Goal: Information Seeking & Learning: Check status

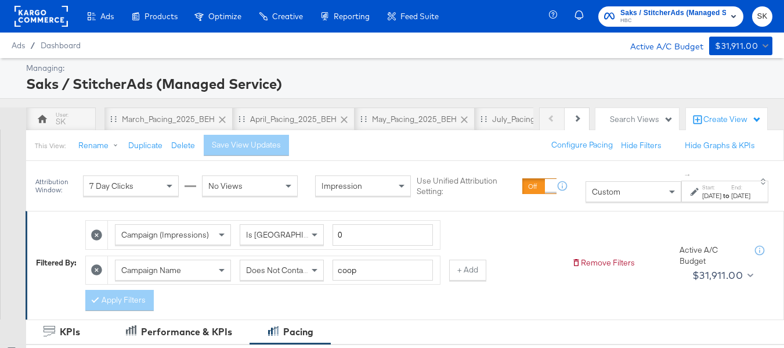
scroll to position [1, 0]
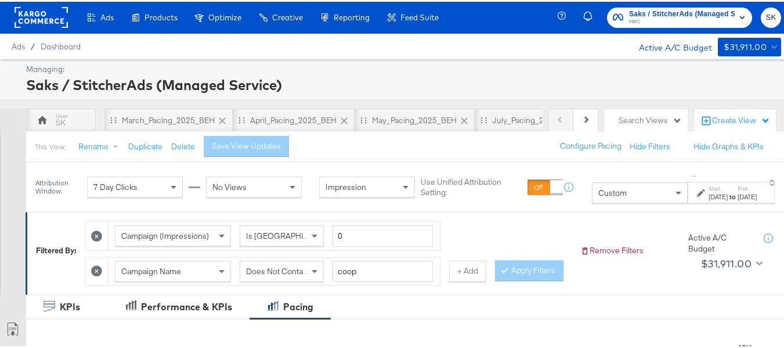
click at [52, 22] on rect at bounding box center [41, 15] width 53 height 21
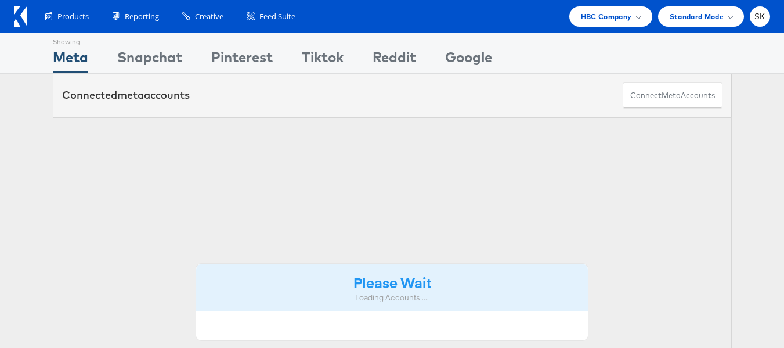
click at [755, 17] on span "SK" at bounding box center [760, 17] width 11 height 8
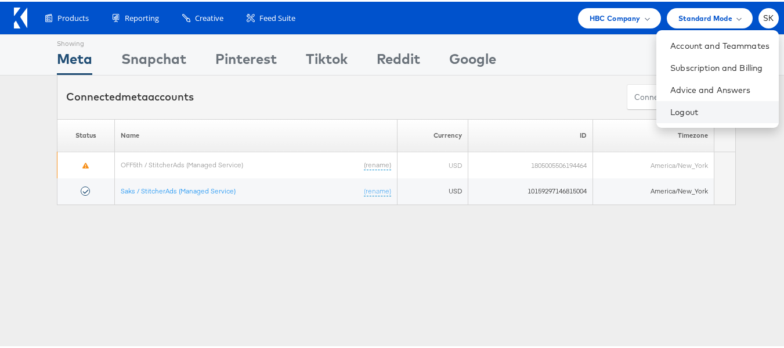
click at [666, 117] on li "Logout" at bounding box center [718, 110] width 122 height 22
click at [687, 110] on link "Logout" at bounding box center [720, 110] width 99 height 12
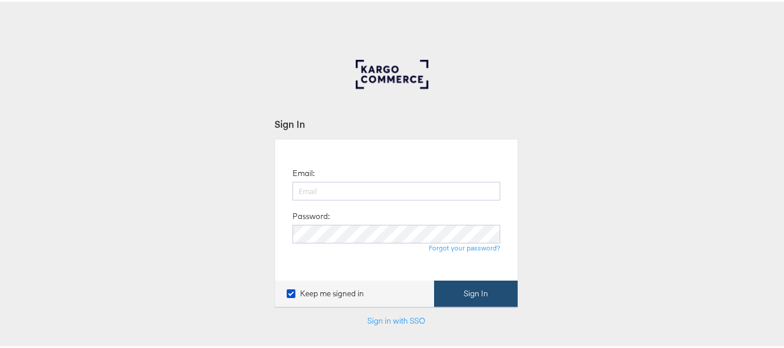
type input "[PERSON_NAME][EMAIL_ADDRESS][DOMAIN_NAME]"
click at [481, 297] on button "Sign In" at bounding box center [476, 292] width 84 height 26
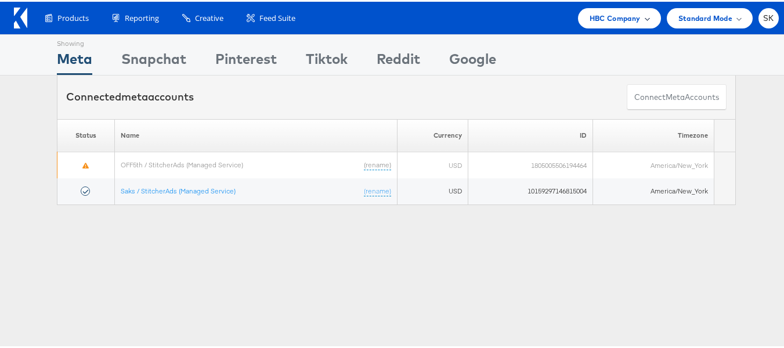
click at [615, 16] on span "HBC Company" at bounding box center [615, 16] width 51 height 12
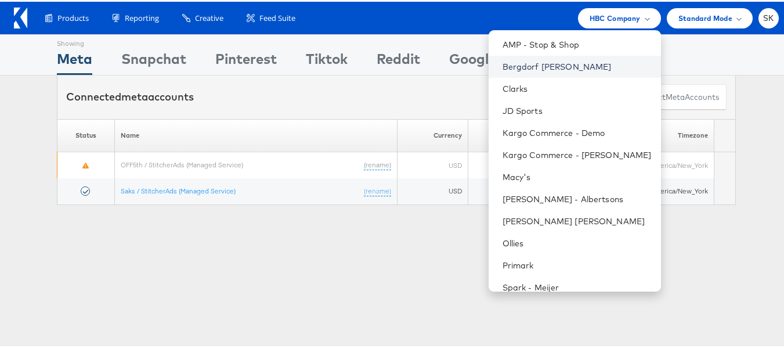
scroll to position [166, 0]
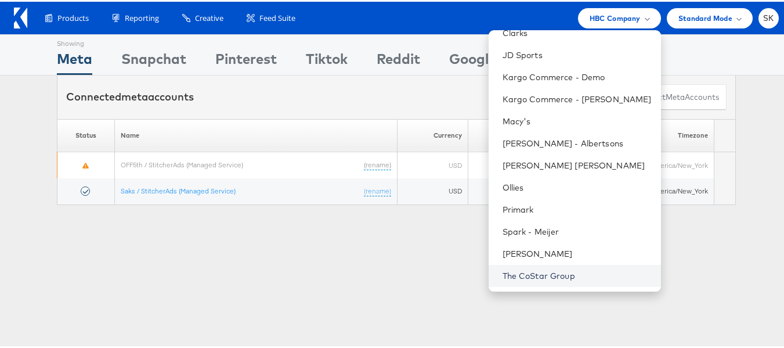
click at [542, 271] on link "The CoStar Group" at bounding box center [577, 274] width 149 height 12
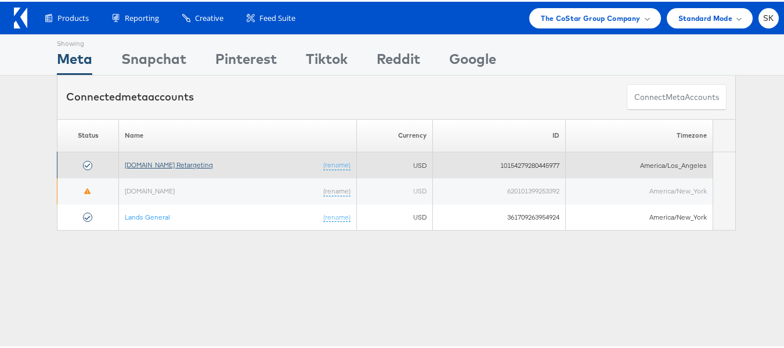
click at [167, 163] on link "[DOMAIN_NAME] Retargeting" at bounding box center [169, 162] width 88 height 9
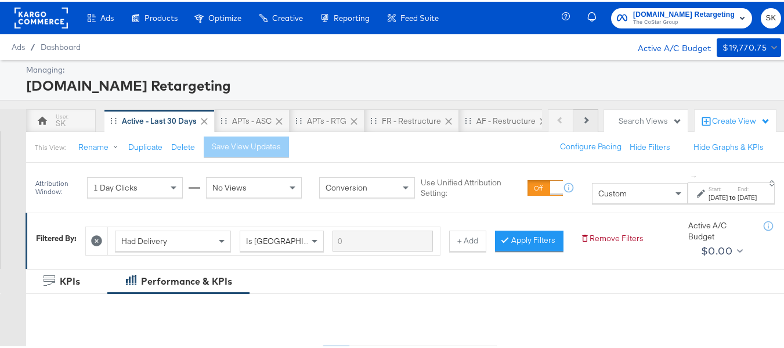
click at [585, 118] on button "Next" at bounding box center [586, 118] width 25 height 23
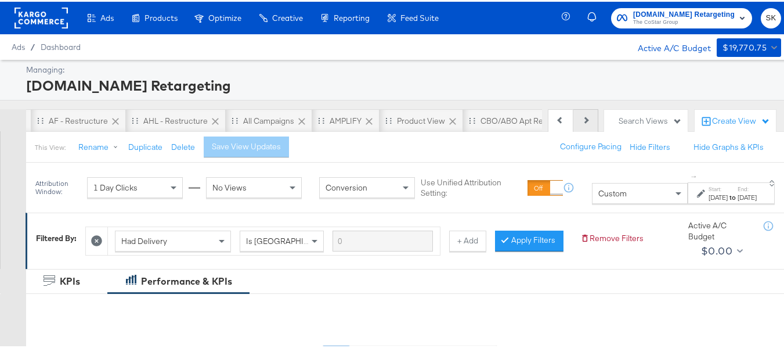
scroll to position [0, 452]
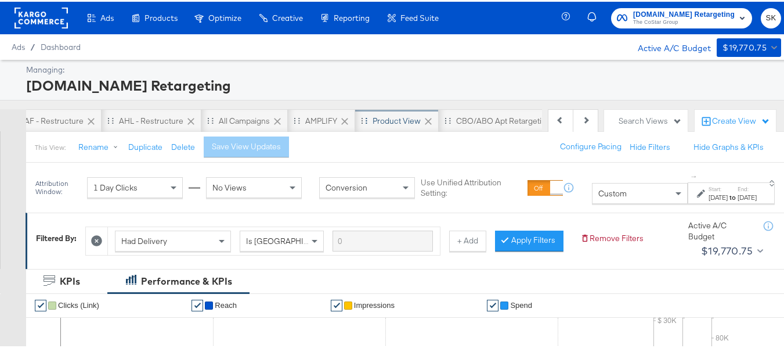
click at [393, 120] on div "Product View" at bounding box center [397, 119] width 48 height 11
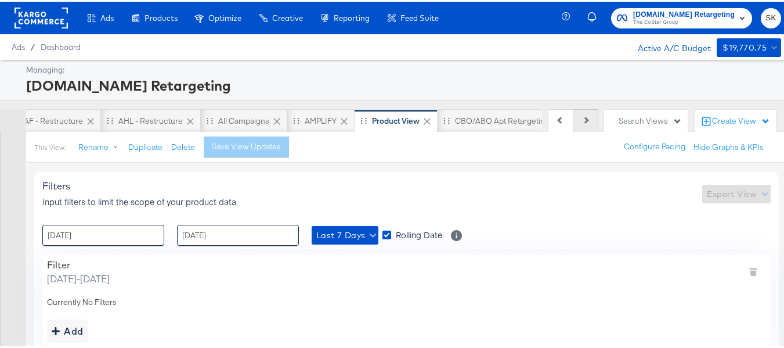
click at [581, 120] on button "Next" at bounding box center [586, 118] width 25 height 23
click at [581, 120] on div "Previous Next" at bounding box center [573, 118] width 51 height 23
click at [557, 120] on icon at bounding box center [560, 118] width 6 height 6
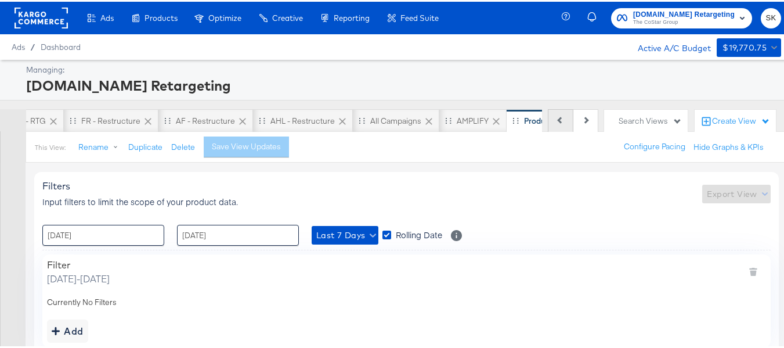
click at [557, 120] on icon at bounding box center [560, 118] width 6 height 6
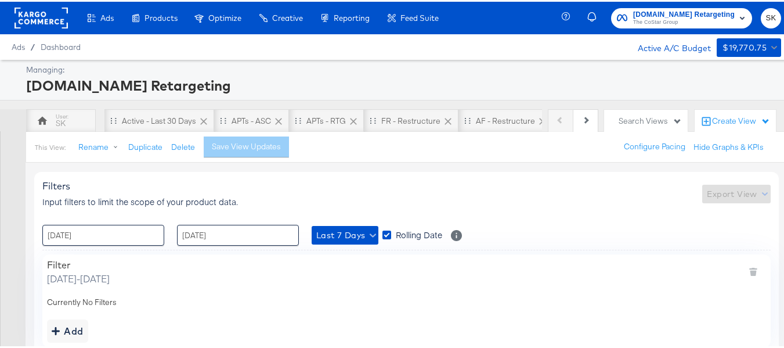
click at [552, 126] on div "Previous Next" at bounding box center [573, 118] width 51 height 23
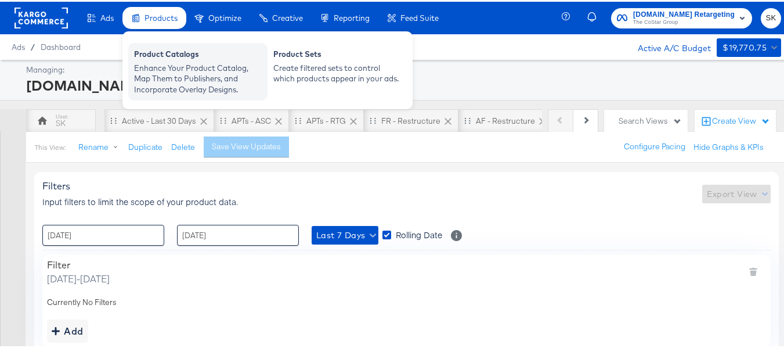
click at [174, 59] on div "Product Catalogs" at bounding box center [198, 54] width 128 height 14
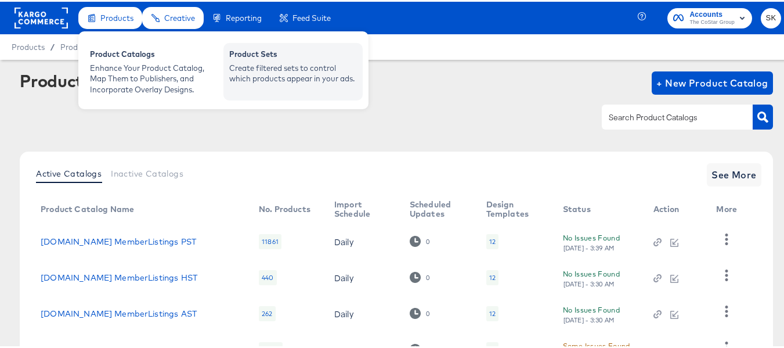
click at [335, 56] on div "Product Sets" at bounding box center [293, 54] width 128 height 14
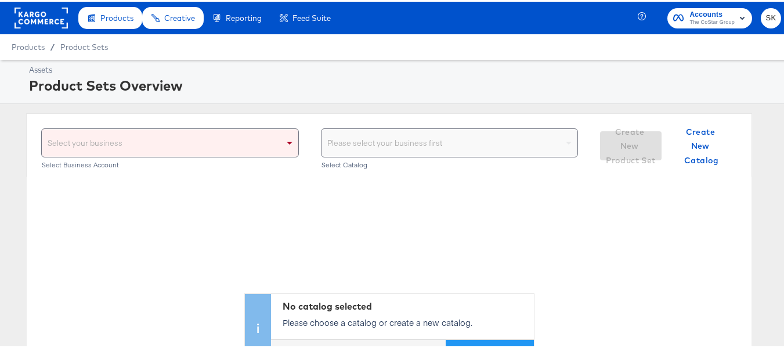
click at [132, 143] on div "Select your business" at bounding box center [170, 141] width 257 height 28
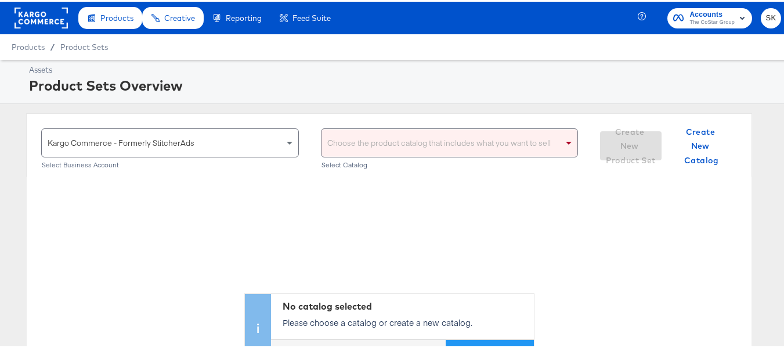
click at [369, 136] on div "Choose the product catalog that includes what you want to sell" at bounding box center [450, 141] width 257 height 28
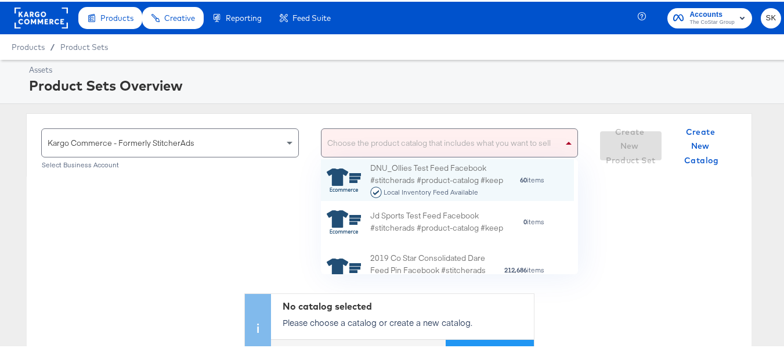
scroll to position [106, 244]
type input "ah"
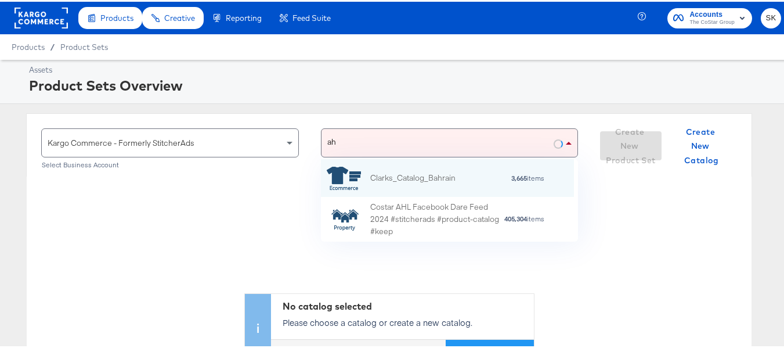
scroll to position [74, 244]
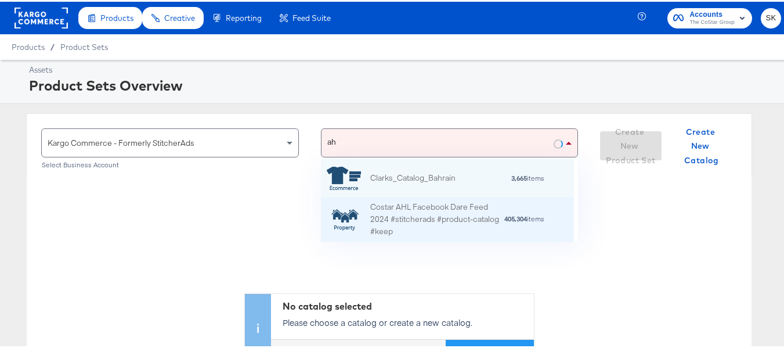
click at [427, 231] on div "Costar AHL Facebook Dare Feed 2024 #stitcherads #product-catalog #keep" at bounding box center [437, 218] width 134 height 36
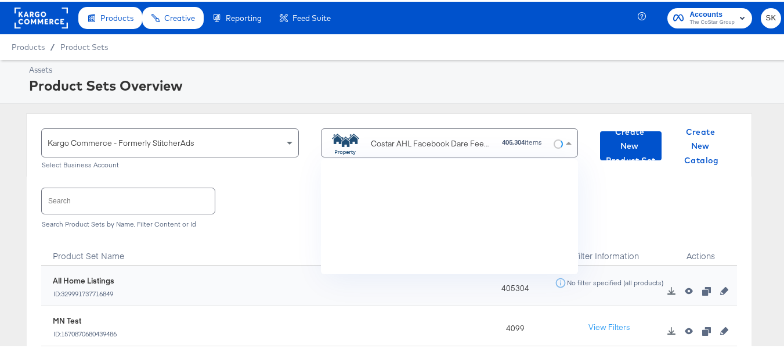
scroll to position [106, 244]
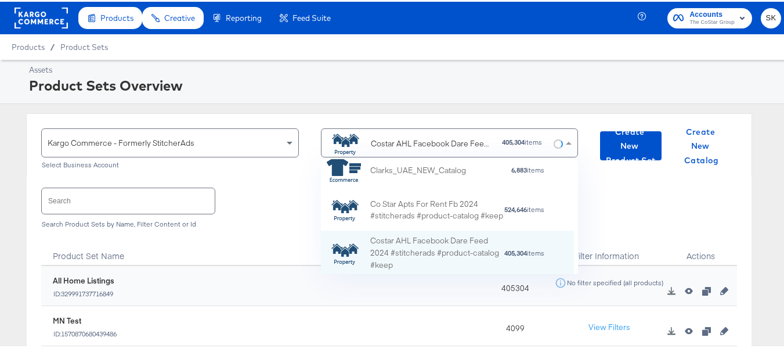
click at [132, 206] on input "text" at bounding box center [128, 198] width 173 height 25
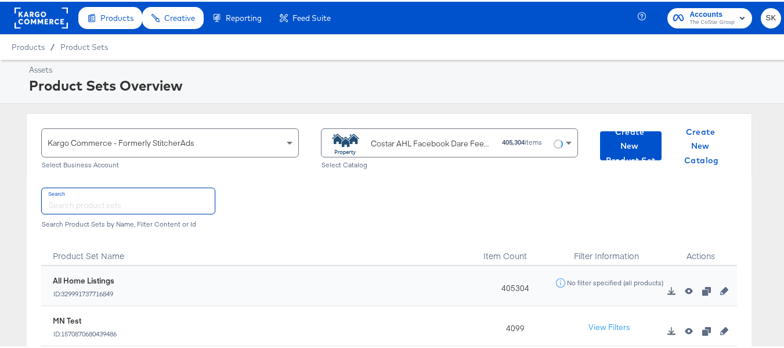
paste input "DiamondPlus_Diamond_Platinum_Properties"
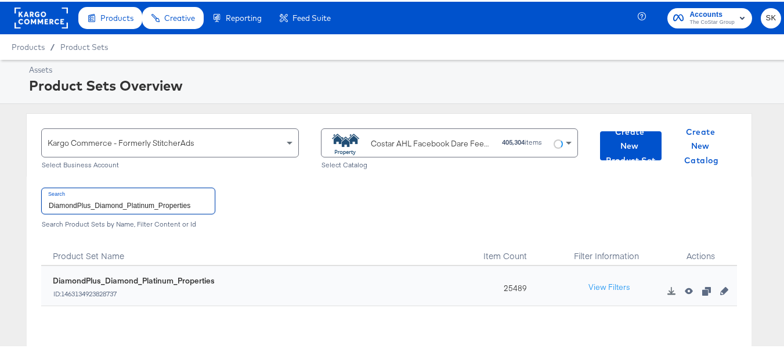
type input "DiamondPlus_Diamond_Platinum_Properties"
click at [523, 288] on div "25489" at bounding box center [512, 284] width 73 height 40
click at [513, 287] on div "25489" at bounding box center [512, 284] width 73 height 40
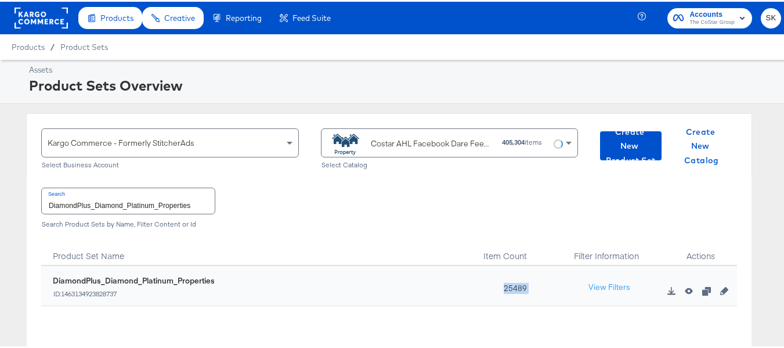
click at [513, 287] on div "25489" at bounding box center [512, 284] width 73 height 40
copy div "25489"
click at [200, 201] on input "DiamondPlus_Diamond_Platinum_Properties" at bounding box center [128, 198] width 173 height 25
click at [416, 143] on div "Costar AHL Facebook Dare Feed 2024 #stitcherads #product-catalog #keep" at bounding box center [432, 142] width 122 height 12
click at [232, 182] on div "Search DiamondPlus_Diamond_Platinum_Properties Search Product Sets by Name, Fil…" at bounding box center [389, 205] width 696 height 60
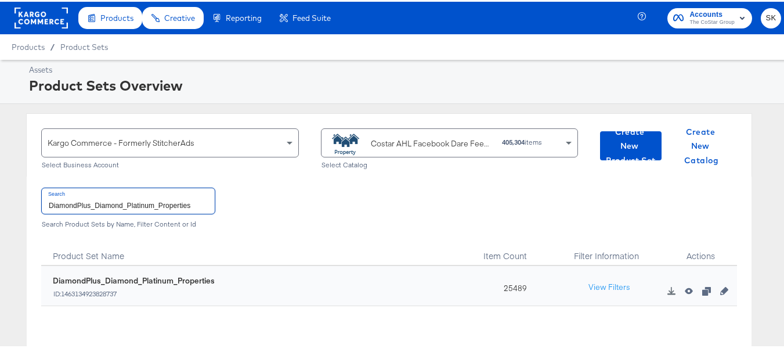
click at [203, 188] on input "DiamondPlus_Diamond_Platinum_Properties" at bounding box center [128, 198] width 173 height 25
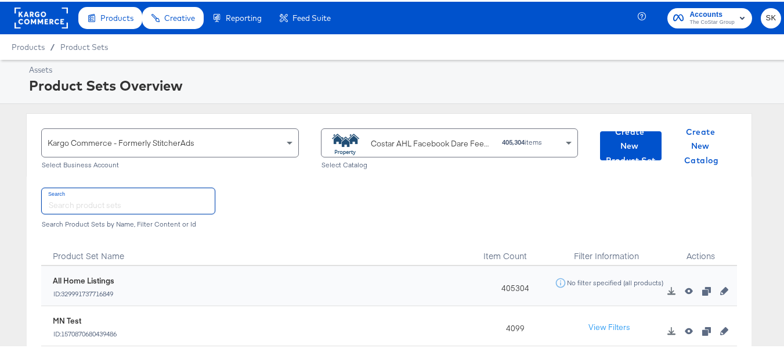
click at [391, 143] on div "Costar AHL Facebook Dare Feed 2024 #stitcherads #product-catalog #keep" at bounding box center [432, 142] width 122 height 12
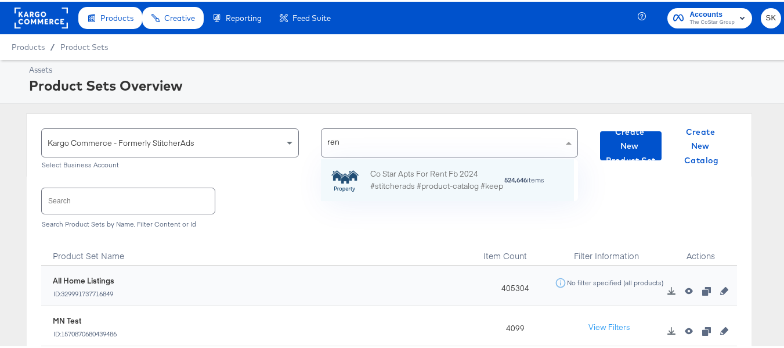
scroll to position [33, 244]
type input "rent"
click at [397, 166] on div "Co Star Apts For Rent Fb 2024 #stitcherads #product-catalog #keep" at bounding box center [437, 178] width 134 height 24
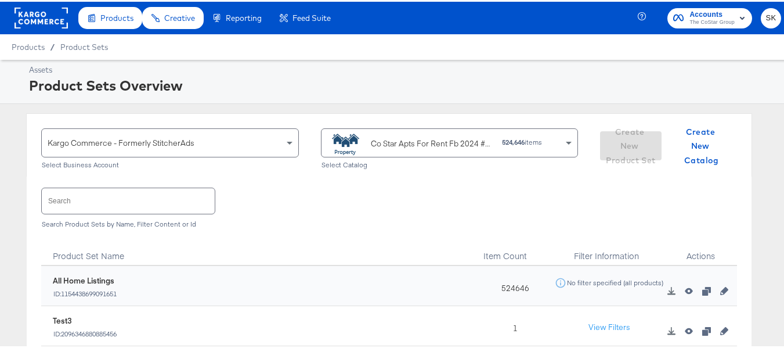
click at [180, 188] on input "text" at bounding box center [128, 198] width 173 height 25
paste input "ForRent.com_Diamond & Platinum"
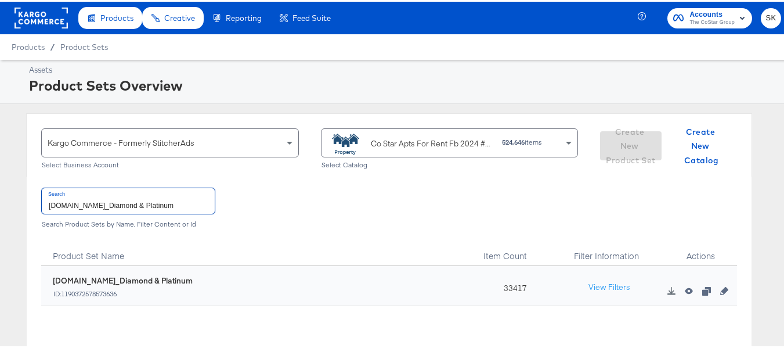
type input "ForRent.com_Diamond & Platinum"
click at [497, 288] on div "33417" at bounding box center [512, 284] width 73 height 40
copy div "33417"
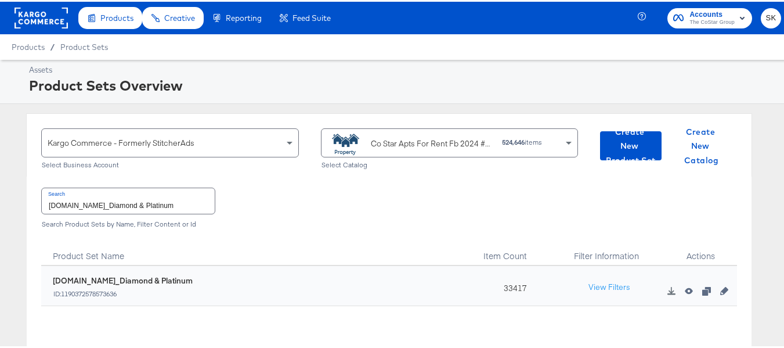
click at [143, 188] on input "ForRent.com_Diamond & Platinum" at bounding box center [128, 198] width 173 height 25
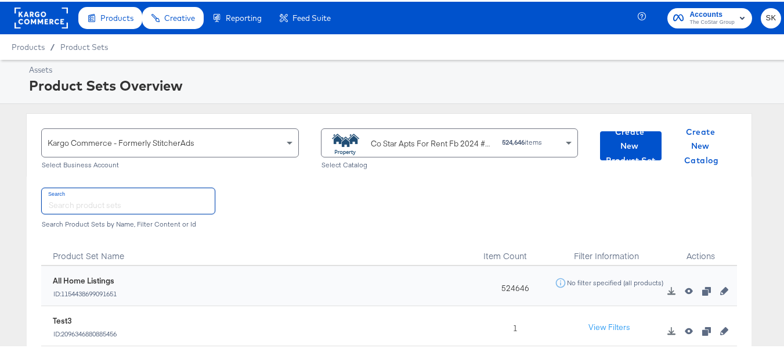
click at [398, 135] on div "Co Star Apts For Rent Fb 2024 #stitcherads #product-catalog #keep" at bounding box center [410, 141] width 166 height 23
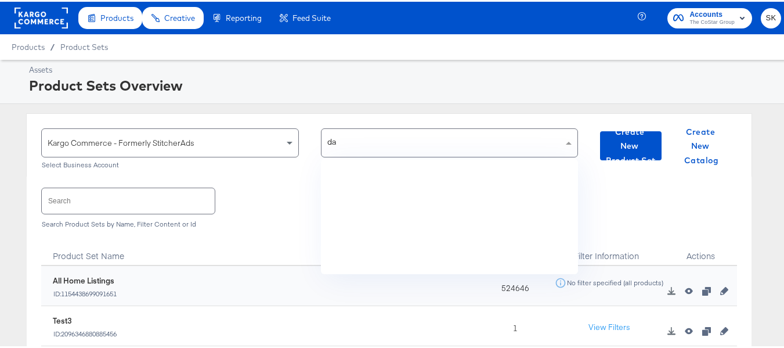
scroll to position [0, 0]
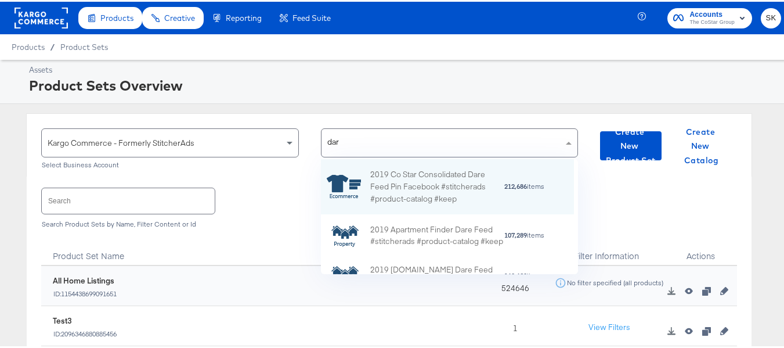
type input "dare"
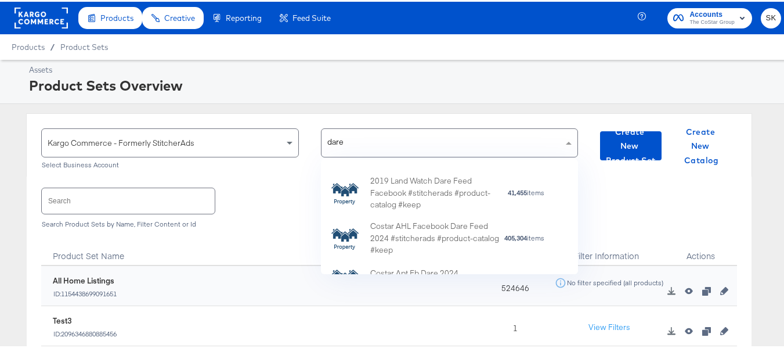
scroll to position [240, 0]
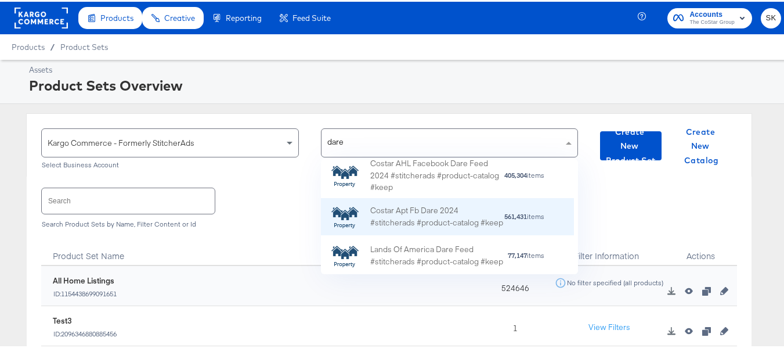
click at [437, 208] on div "Costar Apt Fb Dare 2024 #stitcherads #product-catalog #keep" at bounding box center [437, 215] width 134 height 24
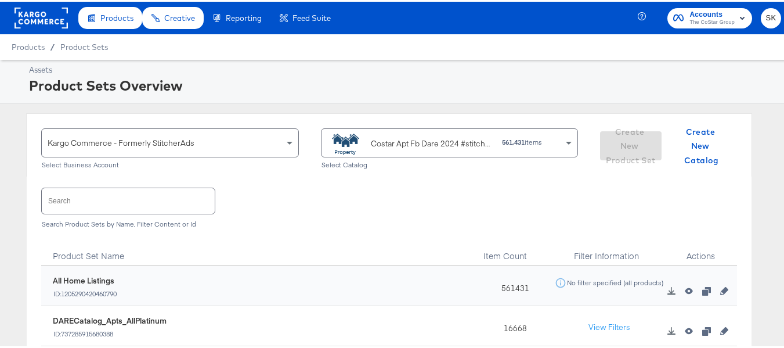
click at [167, 207] on input "text" at bounding box center [128, 198] width 173 height 25
paste input "DARECatalog_Apts_AllPlatinum_AllDiamond"
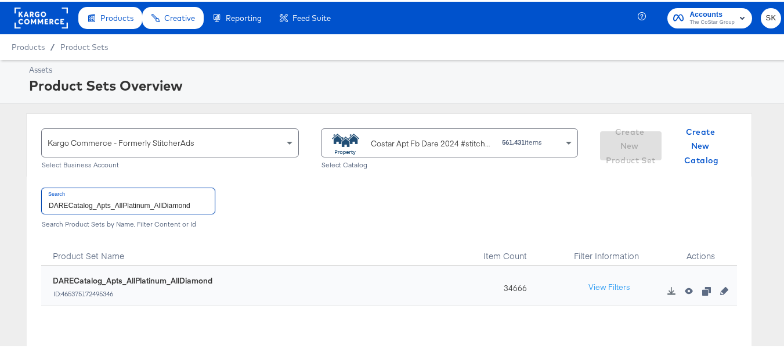
type input "DARECatalog_Apts_AllPlatinum_AllDiamond"
click at [496, 288] on div "34666" at bounding box center [512, 284] width 73 height 40
copy div "34666"
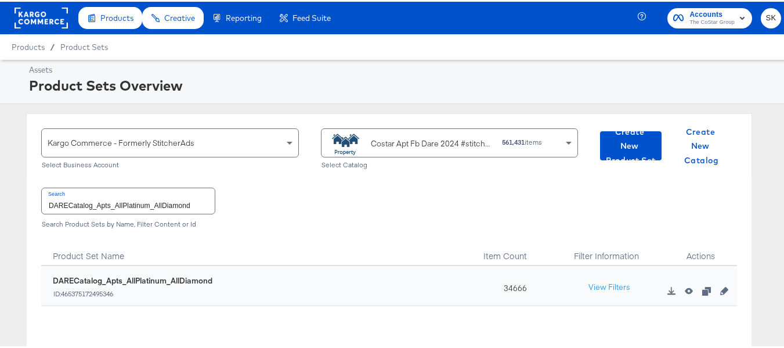
click at [506, 283] on div "34666" at bounding box center [512, 284] width 73 height 40
copy div "34666"
click at [189, 203] on input "DARECatalog_Apts_AllPlatinum_AllDiamond" at bounding box center [128, 198] width 173 height 25
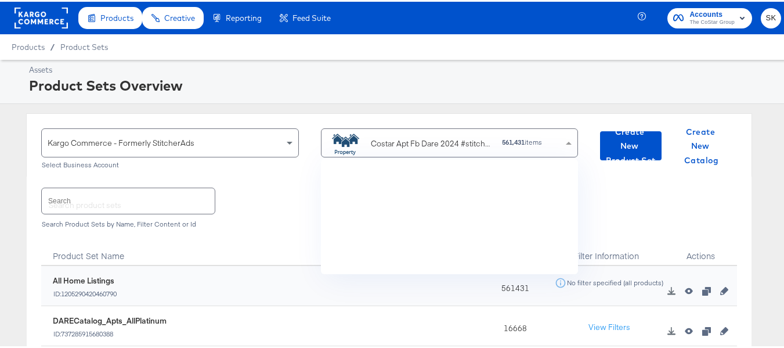
click at [392, 133] on div "Costar Apt Fb Dare 2024 #stitcherads #product-catalog #keep" at bounding box center [410, 141] width 166 height 23
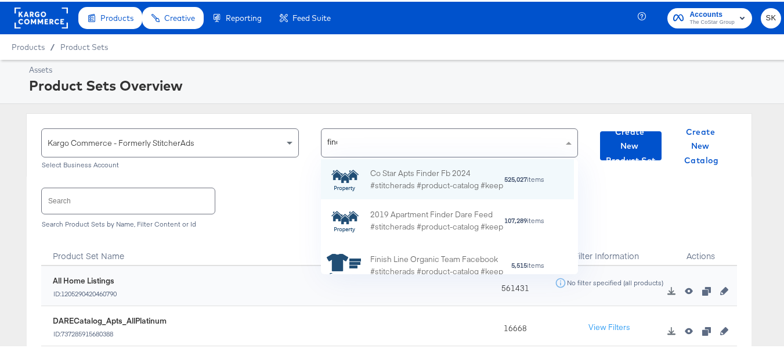
scroll to position [74, 244]
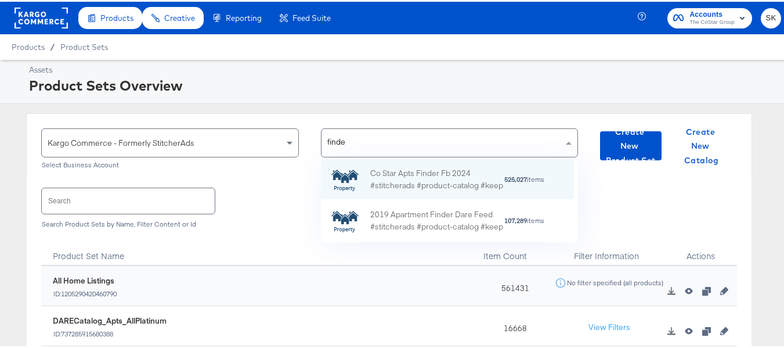
type input "finder"
click at [411, 172] on div "Co Star Apts Finder Fb 2024 #stitcherads #product-catalog #keep" at bounding box center [437, 177] width 134 height 24
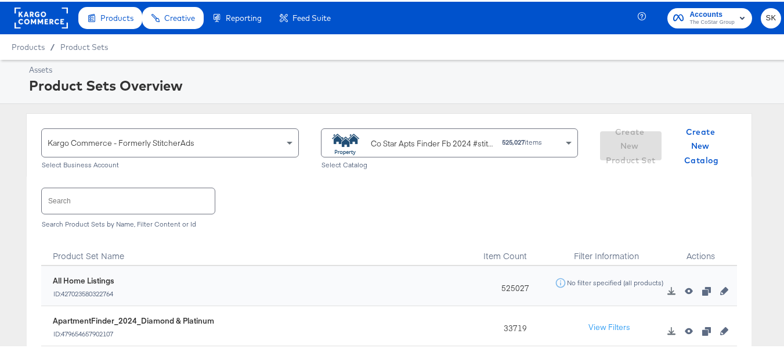
click at [156, 193] on input "text" at bounding box center [128, 198] width 173 height 25
paste input "ApartmentFinder_2024_Diamond & Platinum"
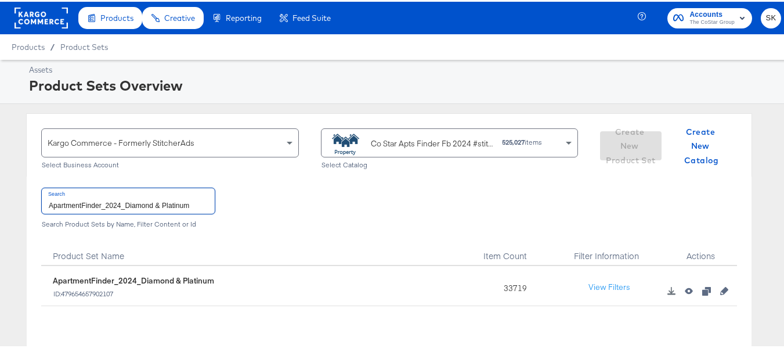
type input "ApartmentFinder_2024_Diamond & Platinum"
click at [503, 290] on div "33719" at bounding box center [512, 284] width 73 height 40
copy div "33719"
click at [39, 25] on rect at bounding box center [41, 16] width 53 height 21
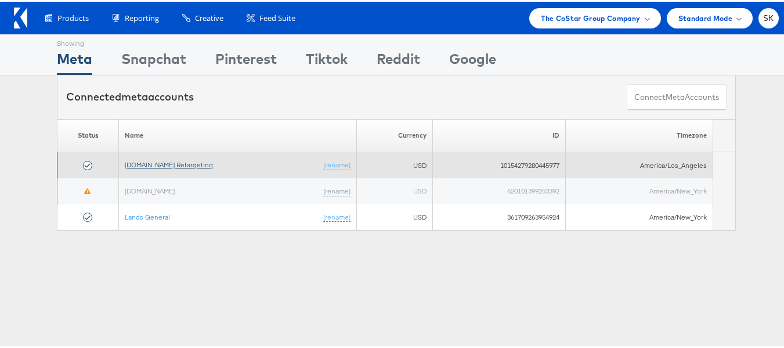
click at [188, 164] on link "[DOMAIN_NAME] Retargeting" at bounding box center [169, 162] width 88 height 9
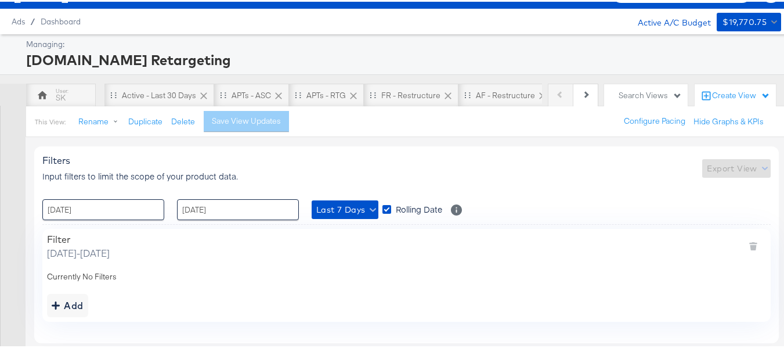
scroll to position [62, 0]
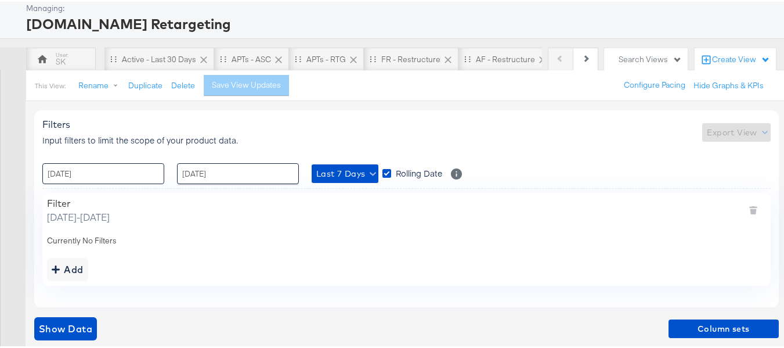
click at [86, 176] on input "[DATE]" at bounding box center [103, 171] width 122 height 21
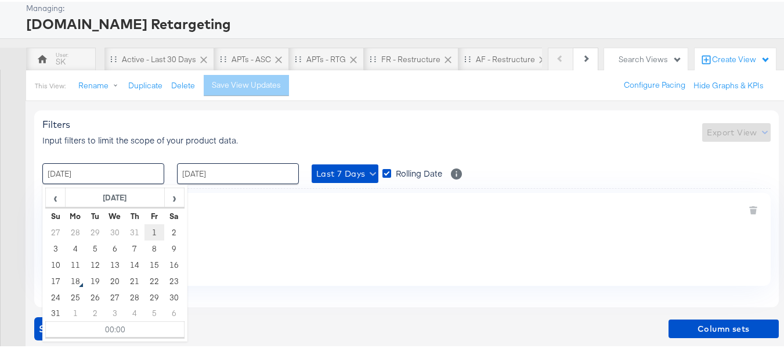
click at [149, 233] on td "1" at bounding box center [155, 230] width 20 height 16
type input "01 / August / 2025 00:00"
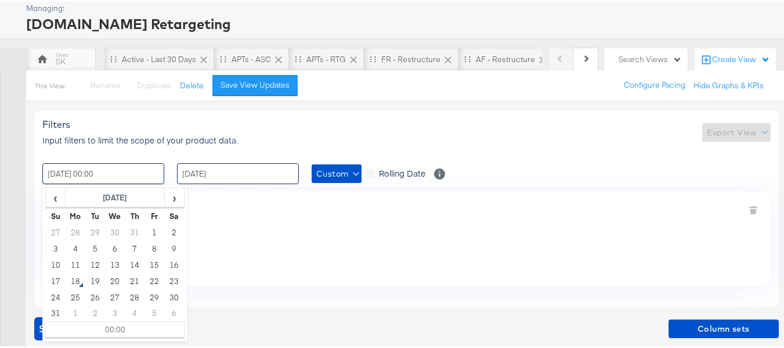
click at [279, 161] on input "17 / August / 2025" at bounding box center [238, 171] width 122 height 21
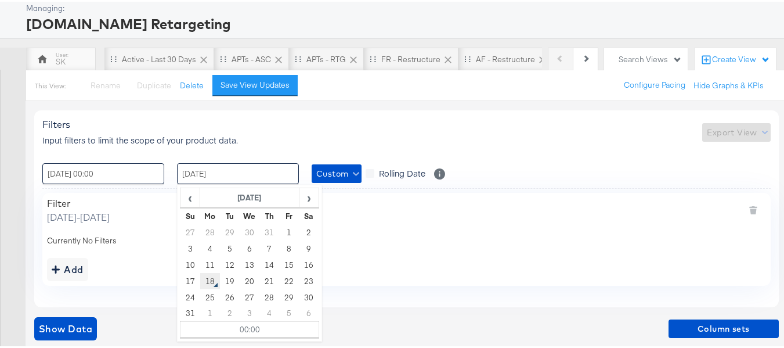
click at [202, 277] on td "18" at bounding box center [210, 279] width 20 height 16
type input "18 / August / 2025 00:00"
click at [451, 239] on div "Currently No Filters" at bounding box center [406, 238] width 719 height 11
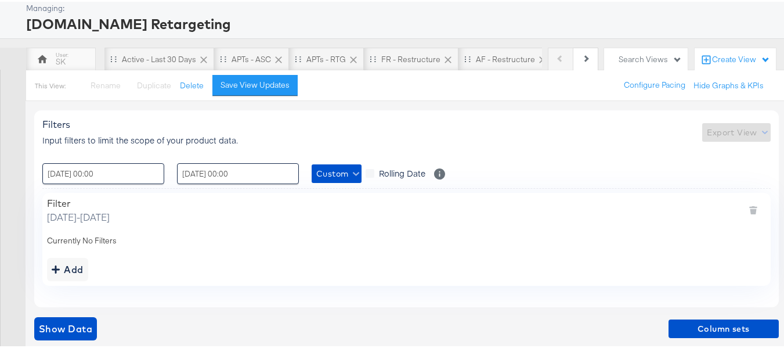
click at [92, 257] on div "Add" at bounding box center [406, 267] width 719 height 23
click at [76, 264] on div "Add" at bounding box center [68, 267] width 32 height 16
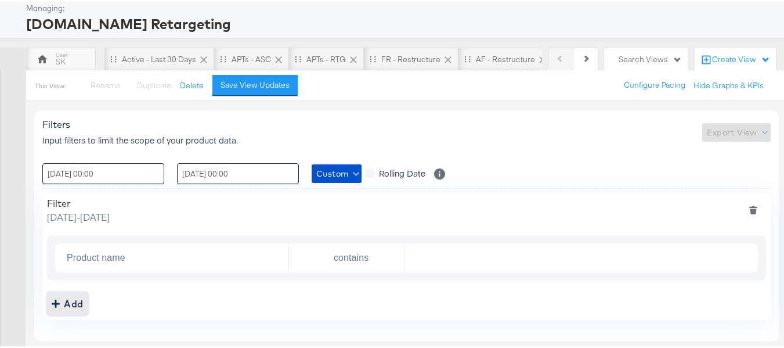
scroll to position [107, 0]
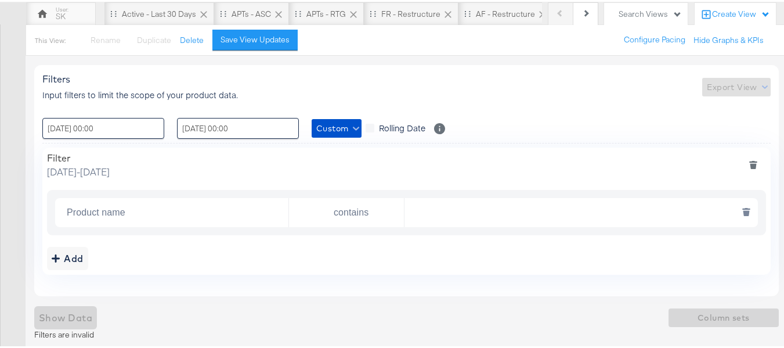
click at [134, 209] on input "Product name" at bounding box center [175, 211] width 226 height 24
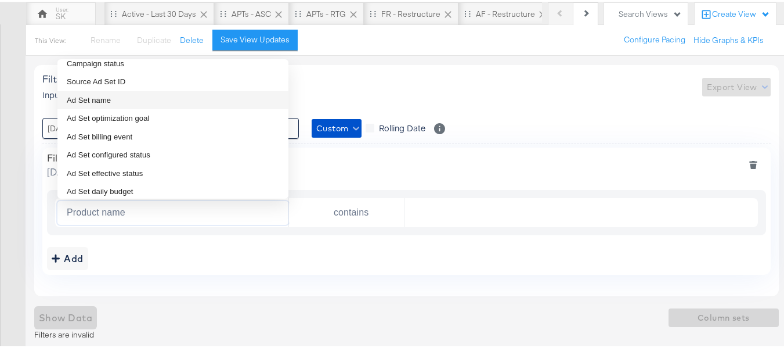
scroll to position [116, 0]
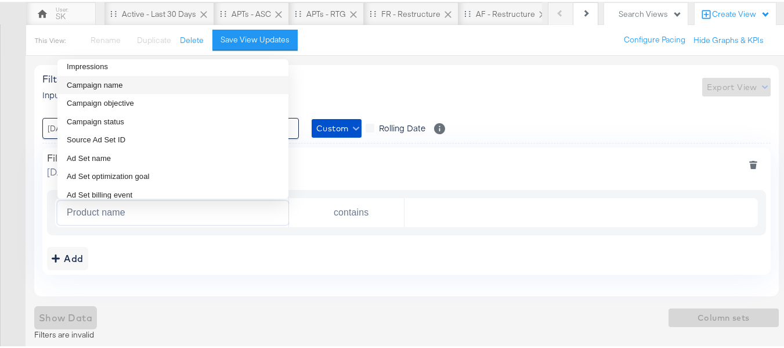
click at [133, 86] on li "Campaign name" at bounding box center [172, 83] width 231 height 19
type input "Campaign name"
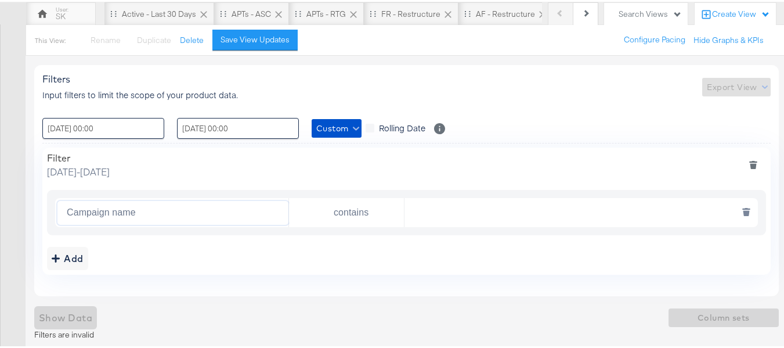
click at [468, 216] on input "text" at bounding box center [578, 211] width 347 height 24
paste input "AHL24"
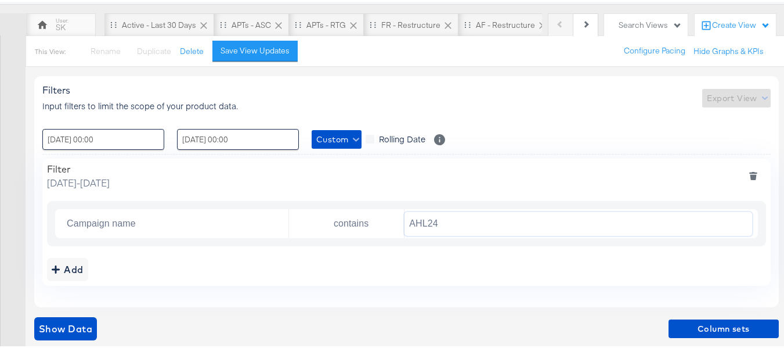
scroll to position [96, 0]
click at [76, 314] on div "Filters Input filters to limit the scope of your product data. Export View : 01…" at bounding box center [411, 206] width 754 height 283
click at [75, 318] on button "Show Data" at bounding box center [65, 326] width 63 height 23
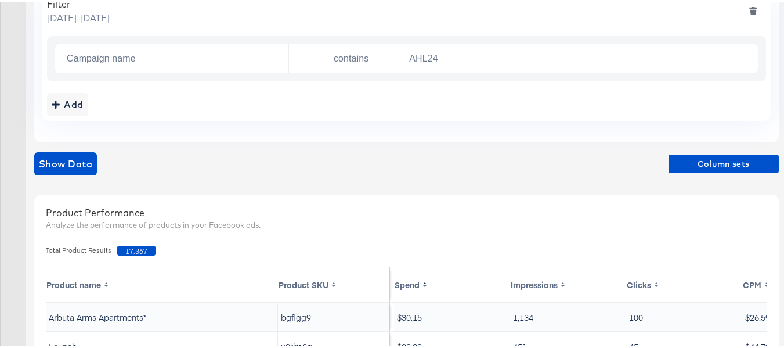
scroll to position [328, 0]
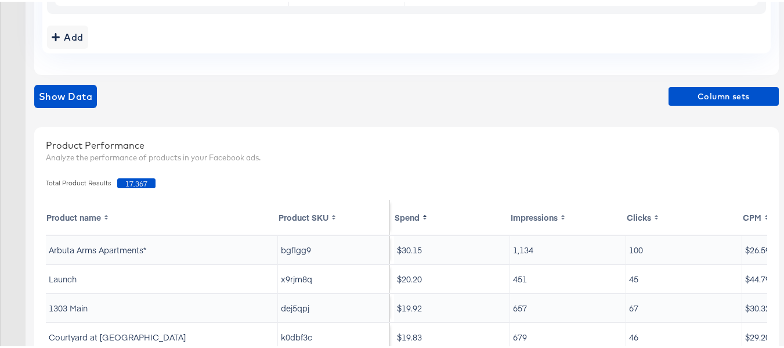
click at [138, 179] on span "17,367" at bounding box center [136, 181] width 38 height 10
copy span "17,367"
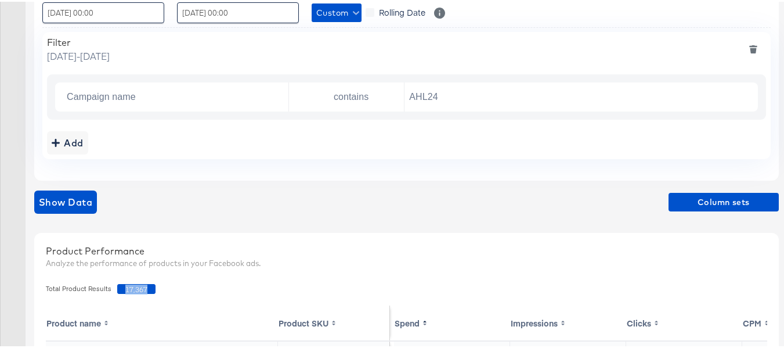
scroll to position [212, 0]
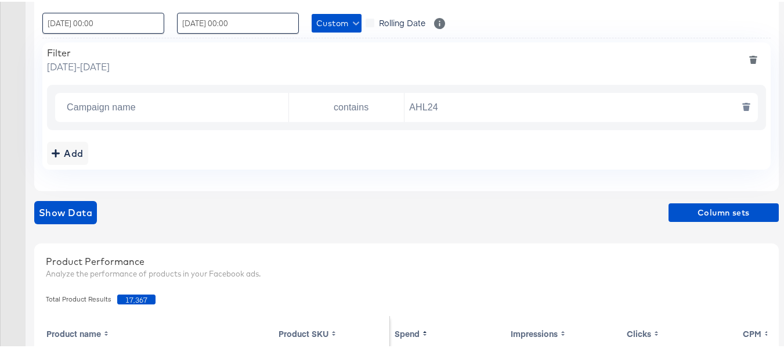
click at [472, 100] on input "AHL24" at bounding box center [578, 106] width 347 height 24
paste input "F"
click at [81, 208] on span "Show Data" at bounding box center [65, 211] width 53 height 16
click at [142, 300] on span "14,230" at bounding box center [136, 298] width 38 height 10
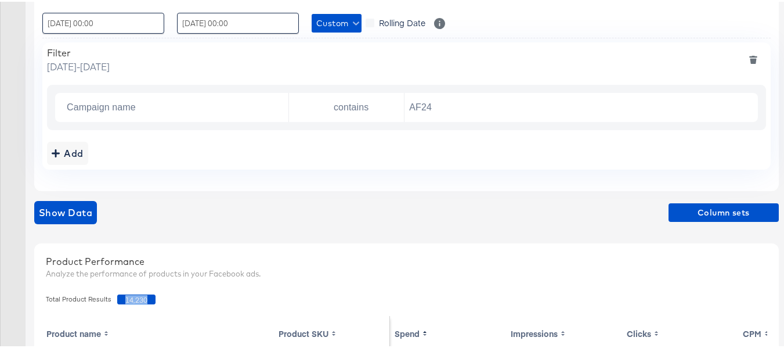
click at [142, 300] on span "14,230" at bounding box center [136, 298] width 38 height 10
copy span "14,230"
click at [456, 102] on input "AF24" at bounding box center [578, 106] width 347 height 24
paste input "FR"
click at [77, 211] on span "Show Data" at bounding box center [65, 211] width 53 height 16
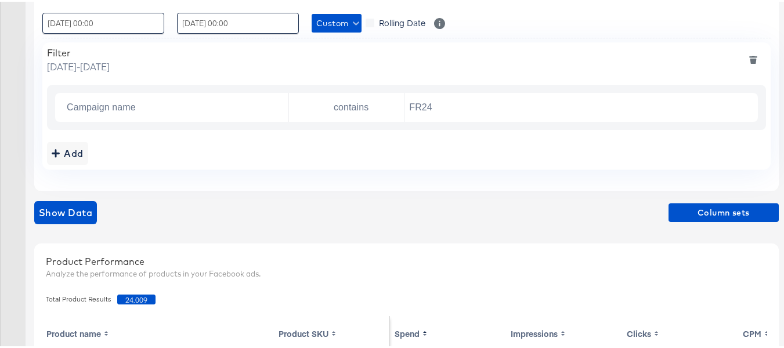
click at [135, 299] on span "24,009" at bounding box center [136, 298] width 38 height 10
copy span "24,009"
click at [464, 104] on input "FR24" at bounding box center [578, 106] width 347 height 24
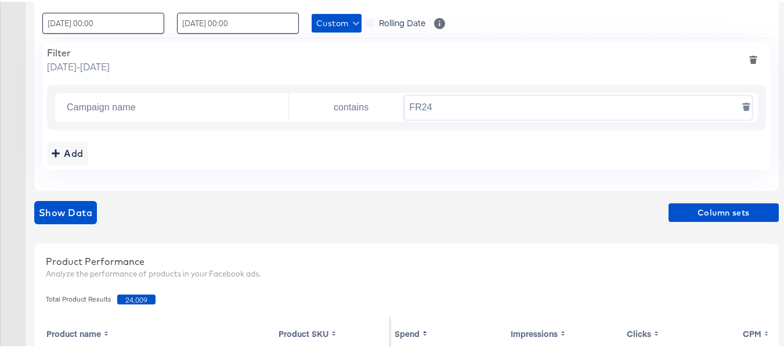
paste input "DARE"
type input "DARE24"
click at [488, 150] on div "Add" at bounding box center [406, 151] width 719 height 23
click at [73, 207] on span "Show Data" at bounding box center [65, 211] width 53 height 16
click at [131, 297] on span "34,540" at bounding box center [136, 298] width 38 height 10
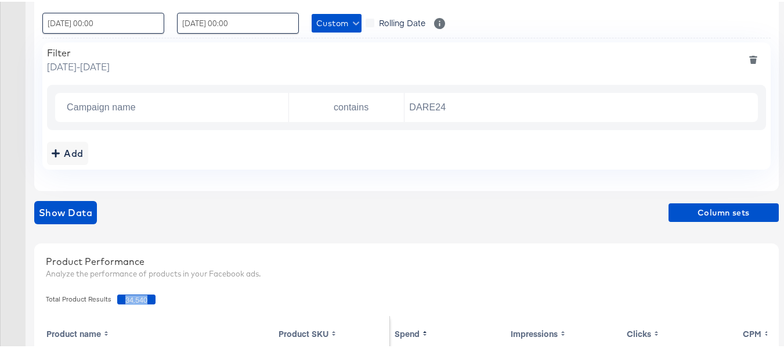
click at [131, 297] on span "34,540" at bounding box center [136, 298] width 38 height 10
copy span "34,540"
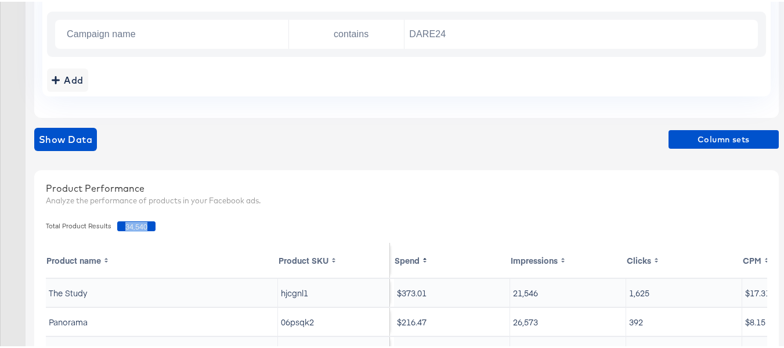
scroll to position [0, 0]
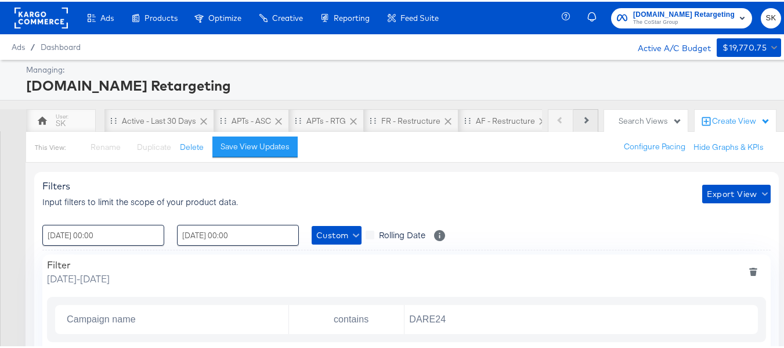
click at [587, 121] on button "Next" at bounding box center [586, 118] width 25 height 23
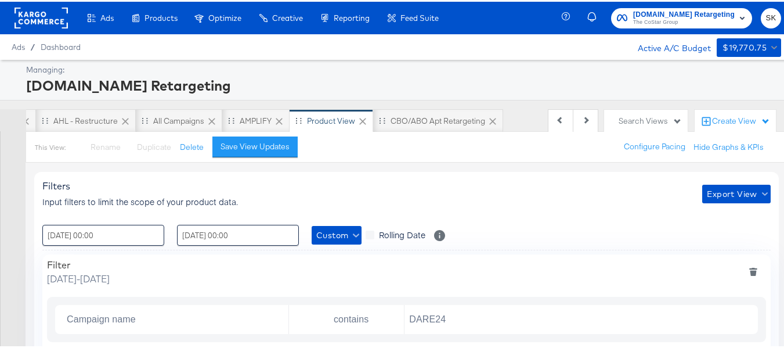
scroll to position [0, 521]
click at [410, 119] on div "CBO/ABO Apt Retargeting" at bounding box center [437, 119] width 95 height 11
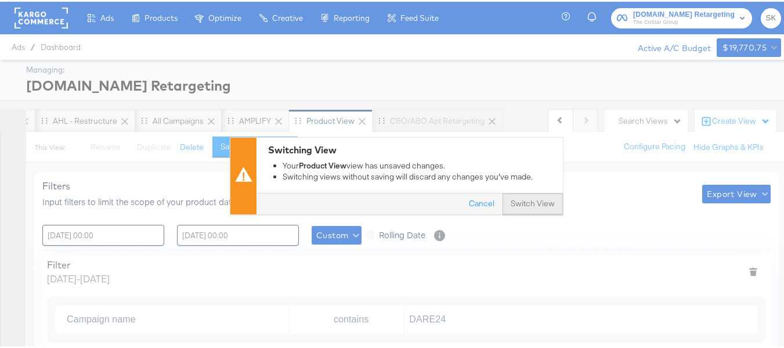
click at [528, 196] on button "Switch View" at bounding box center [533, 202] width 60 height 21
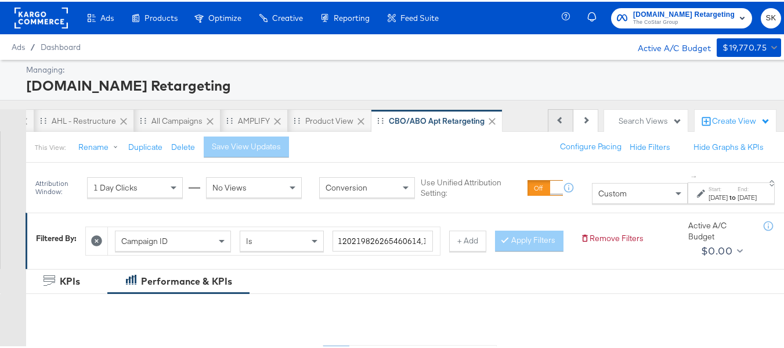
click at [549, 120] on button "Previous" at bounding box center [561, 118] width 26 height 23
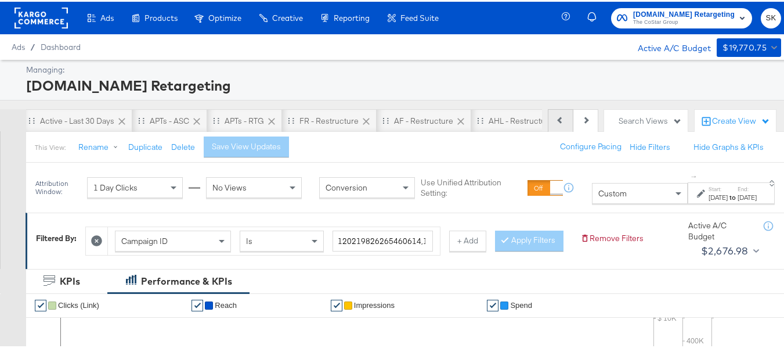
click at [549, 120] on button "Previous" at bounding box center [561, 118] width 26 height 23
click at [549, 120] on div "Previous Next" at bounding box center [573, 118] width 51 height 23
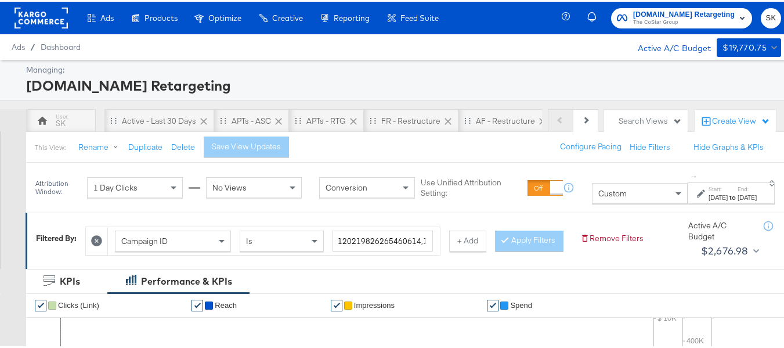
click at [549, 120] on div "Previous Next" at bounding box center [573, 118] width 51 height 23
click at [152, 113] on div "Active - Last 30 Days" at bounding box center [159, 118] width 110 height 23
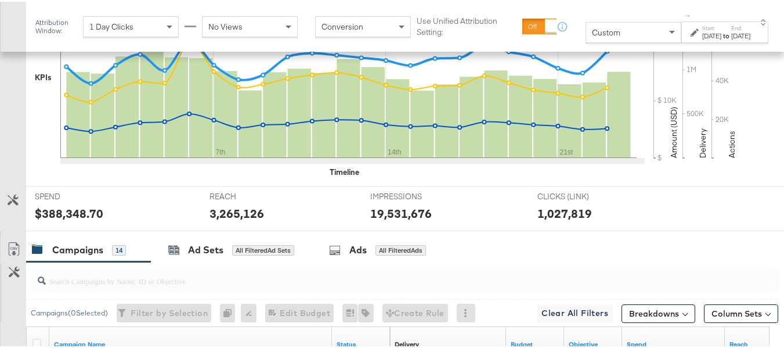
scroll to position [406, 0]
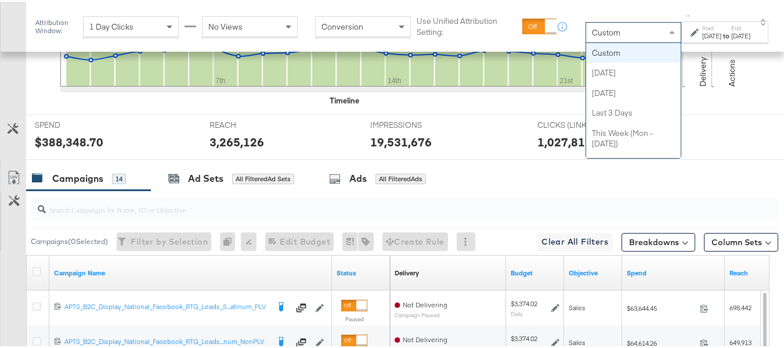
click at [594, 34] on div "Custom" at bounding box center [633, 31] width 95 height 20
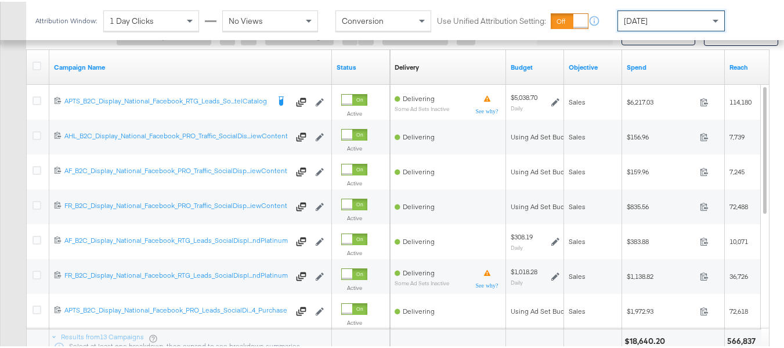
scroll to position [426, 0]
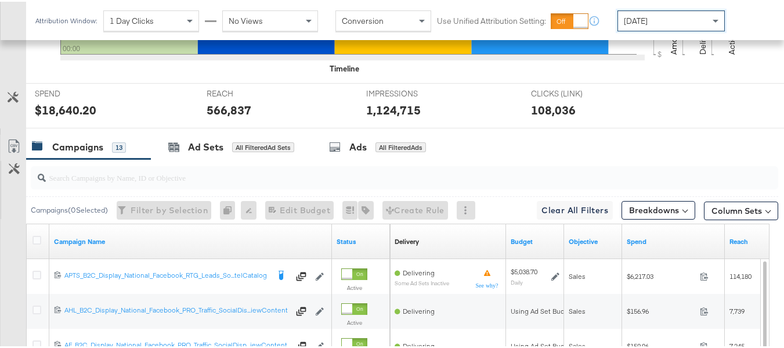
click at [139, 182] on input "search" at bounding box center [379, 171] width 666 height 23
paste input "APTS_B2C_Display_National_Facebook_RTG_Leads_SocialDisplay_Retargeting_Diamond_…"
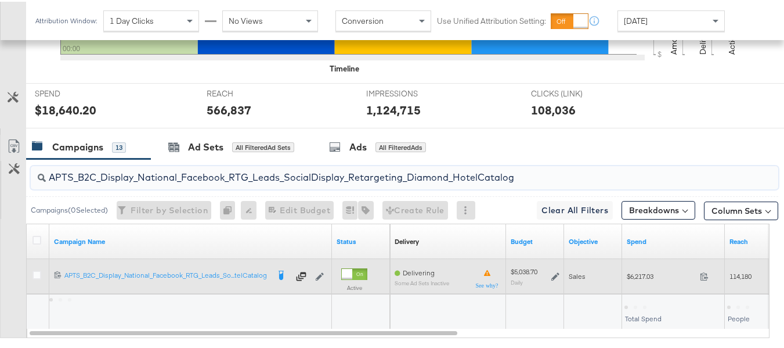
click at [635, 279] on span "$6,217.03" at bounding box center [661, 274] width 69 height 9
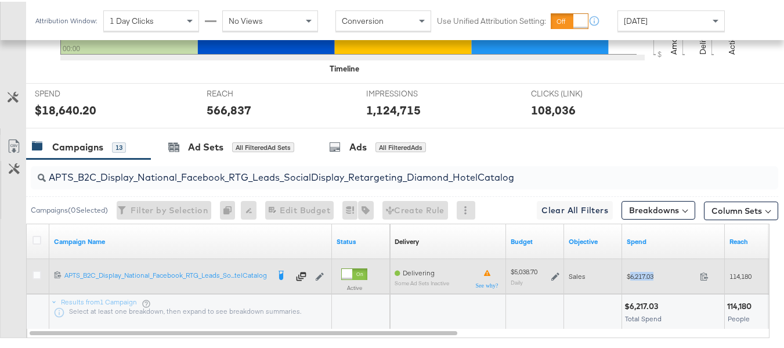
click at [635, 279] on span "$6,217.03" at bounding box center [661, 274] width 69 height 9
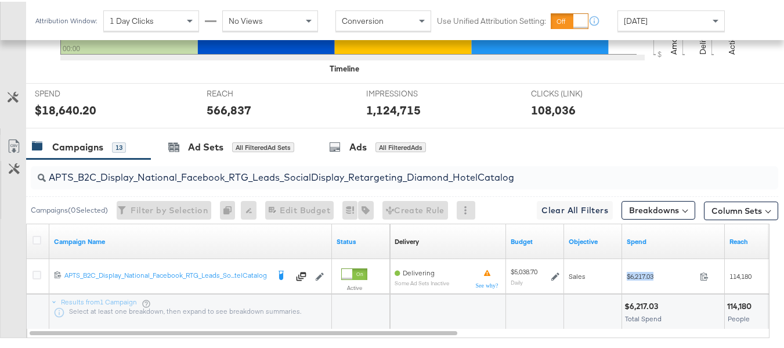
copy div "$6,217.03"
click at [320, 182] on input "APTS_B2C_Display_National_Facebook_RTG_Leads_SocialDisplay_Retargeting_Diamond_…" at bounding box center [379, 171] width 666 height 23
paste input "alwayson_Retargeting_DARE24_DiamondPlatinum"
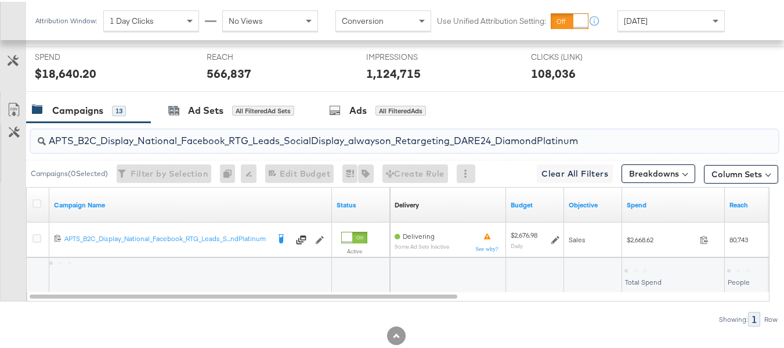
scroll to position [507, 0]
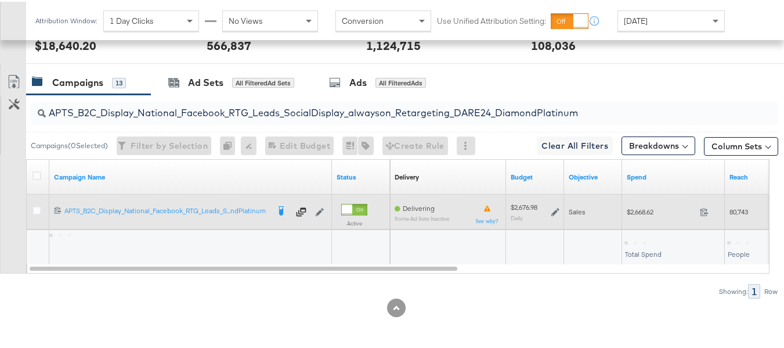
click at [634, 210] on span "$2,668.62" at bounding box center [661, 210] width 69 height 9
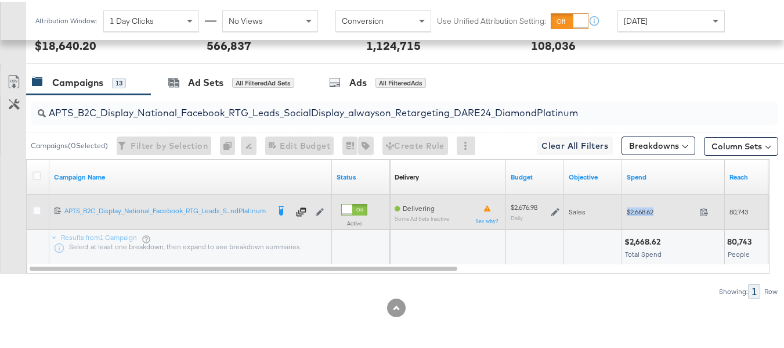
click at [634, 210] on span "$2,668.62" at bounding box center [661, 210] width 69 height 9
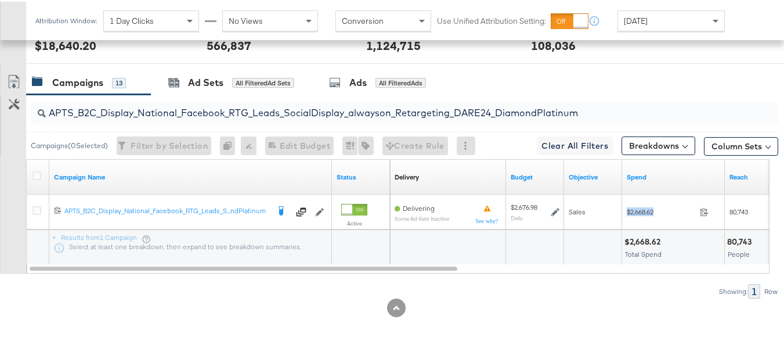
copy div "$2,668.62"
click at [251, 122] on div "APTS_B2C_Display_National_Facebook_RTG_Leads_SocialDisplay_alwayson_Retargeting…" at bounding box center [405, 111] width 748 height 23
paste input "FR_B2C_Display_National_Facebook_RTG_Leads_SocialDisplay_alwayson_Retargeting_FR"
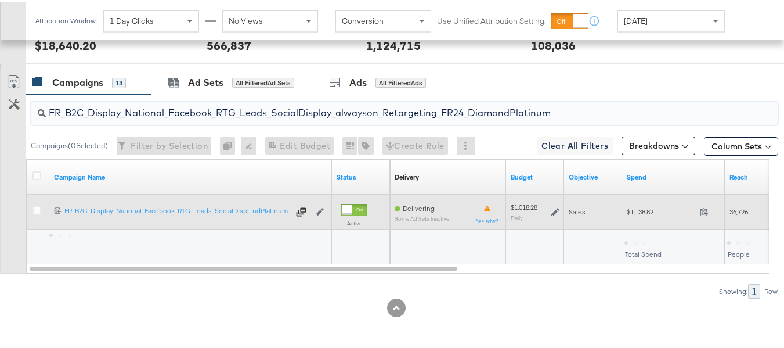
click at [643, 217] on div "$1,138.82 1138.82" at bounding box center [673, 210] width 103 height 18
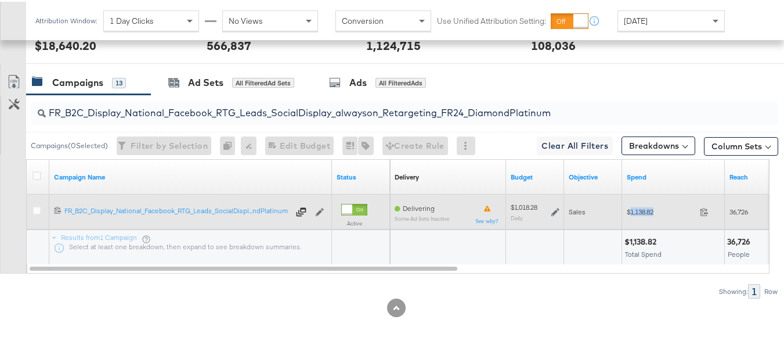
click at [643, 217] on div "$1,138.82 1138.82" at bounding box center [673, 210] width 103 height 18
copy div "$1,138.82"
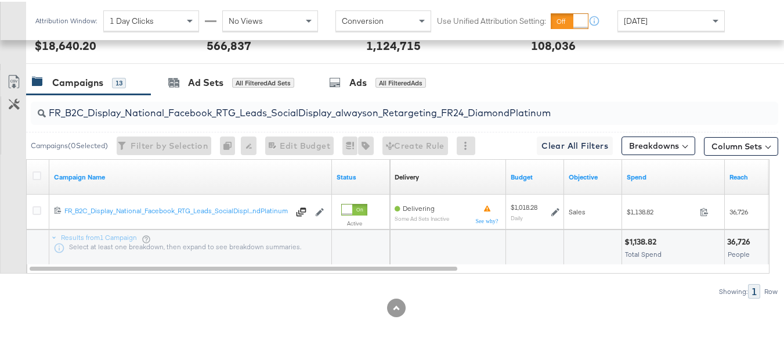
click at [316, 109] on input "FR_B2C_Display_National_Facebook_RTG_Leads_SocialDisplay_alwayson_Retargeting_F…" at bounding box center [379, 106] width 666 height 23
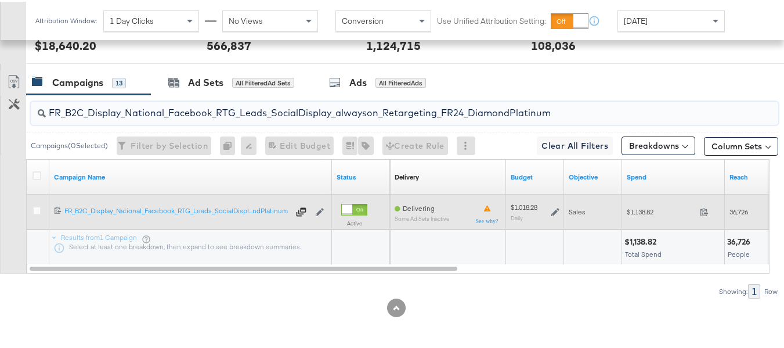
paste input "AF_B2C_Display_National_Facebook_RTG_Leads_SocialDisplay_alwayson_Retargeting_AF"
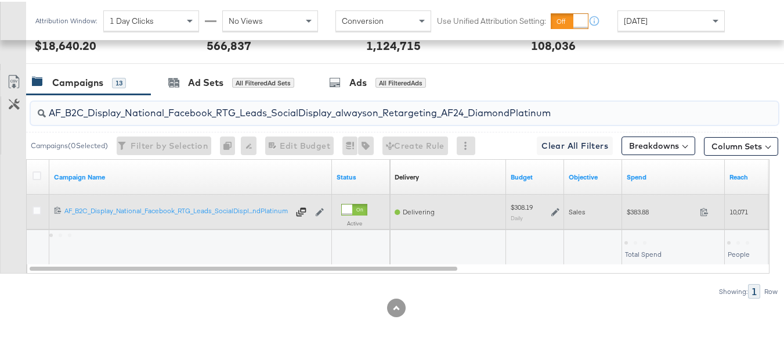
click at [637, 208] on span "$383.88" at bounding box center [661, 210] width 69 height 9
copy div "$383.88"
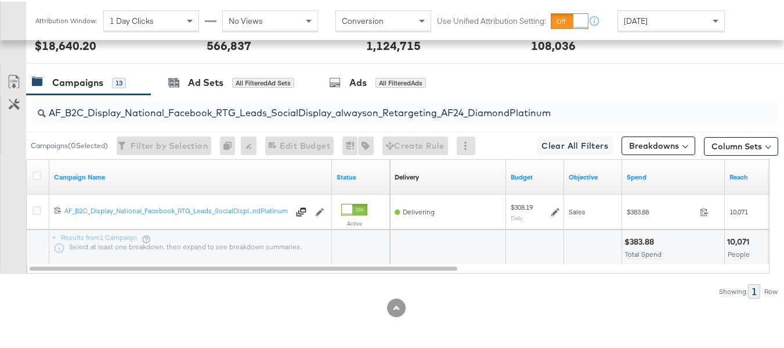
click at [230, 111] on input "AF_B2C_Display_National_Facebook_RTG_Leads_SocialDisplay_alwayson_Retargeting_A…" at bounding box center [379, 106] width 666 height 23
paste input "HL_B2C_Display_National_Facebook_RTG_Leads_SocialDisplay_alwayson_Retargeting_A…"
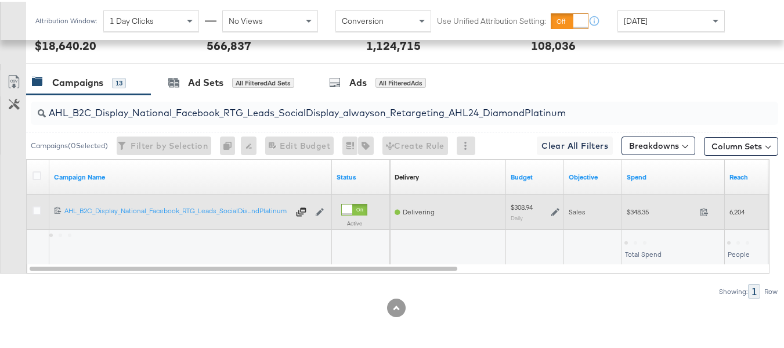
click at [631, 205] on div "$348.35 348.35" at bounding box center [673, 210] width 103 height 18
copy div "$348.35"
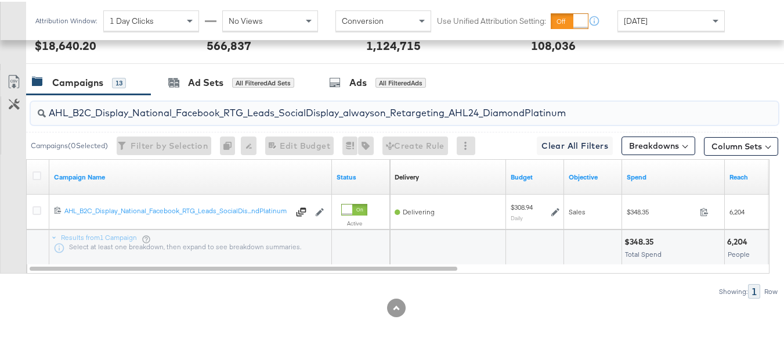
click at [343, 111] on input "AHL_B2C_Display_National_Facebook_RTG_Leads_SocialDisplay_alwayson_Retargeting_…" at bounding box center [379, 106] width 666 height 23
paste input "PTS_B2C_Display_National_Facebook_PRO_Traffic_SocialDisplay_alwayson_ASC_DARE24…"
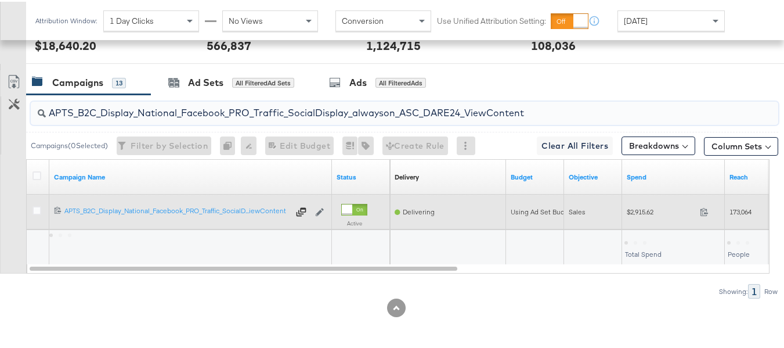
click at [632, 218] on div "$2,915.62 2915.62" at bounding box center [673, 210] width 103 height 18
copy div "$2,915.62"
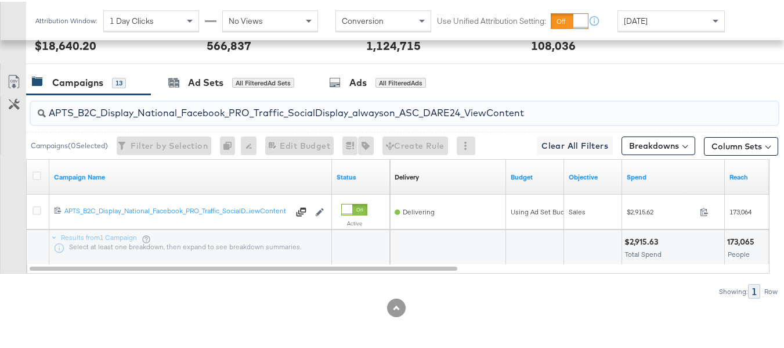
click at [250, 114] on input "APTS_B2C_Display_National_Facebook_PRO_Traffic_SocialDisplay_alwayson_ASC_DARE2…" at bounding box center [379, 106] width 666 height 23
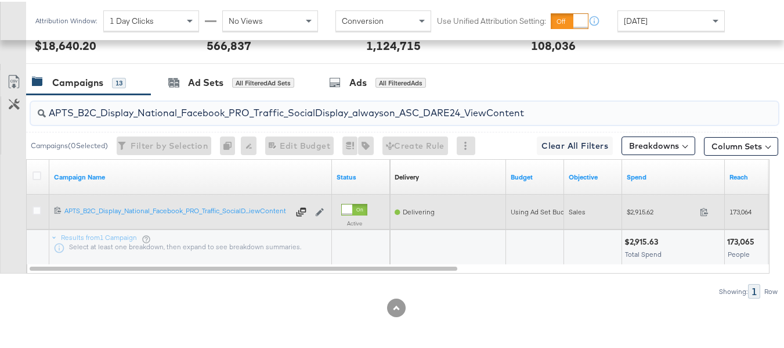
paste input "Leads_SocialDisplay_alwayson_ASC_DARE24_Purchase"
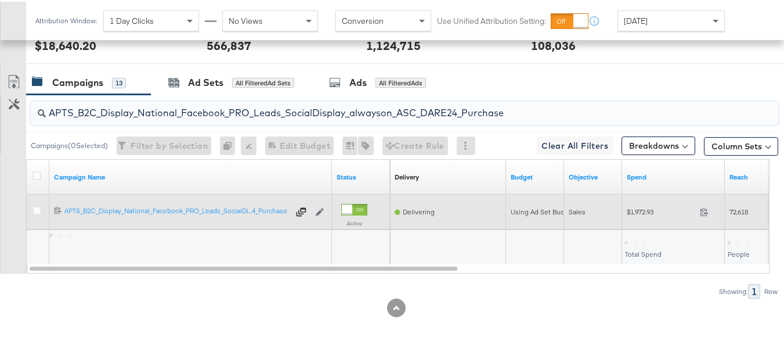
click at [636, 203] on div "$1,972.93 1972.93" at bounding box center [673, 210] width 103 height 18
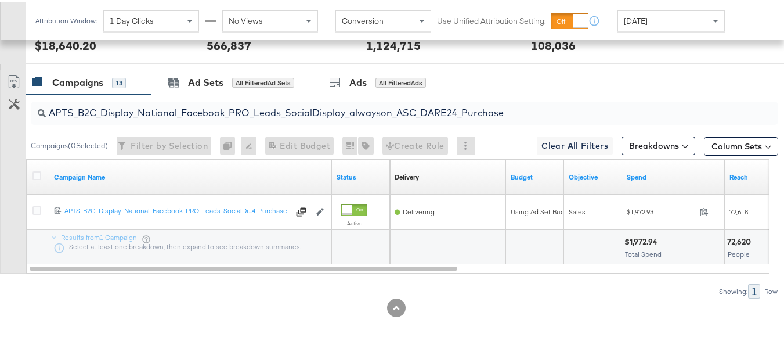
click at [239, 109] on input "APTS_B2C_Display_National_Facebook_PRO_Leads_SocialDisplay_alwayson_ASC_DARE24_…" at bounding box center [379, 106] width 666 height 23
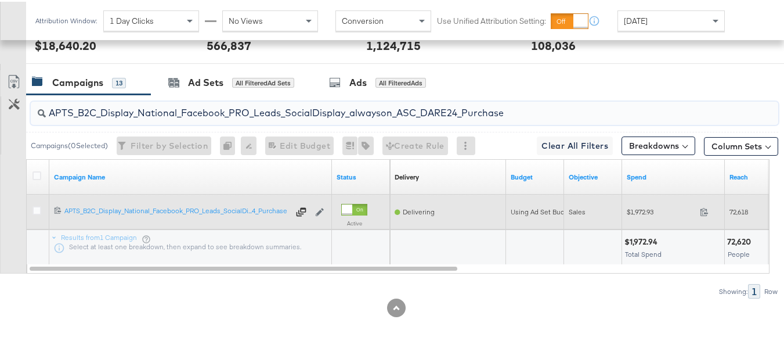
paste input "F_B2C_Display_National_Facebook_PRO_Traffic_SocialDisplay_alwayson_ASC_AF24_Vie…"
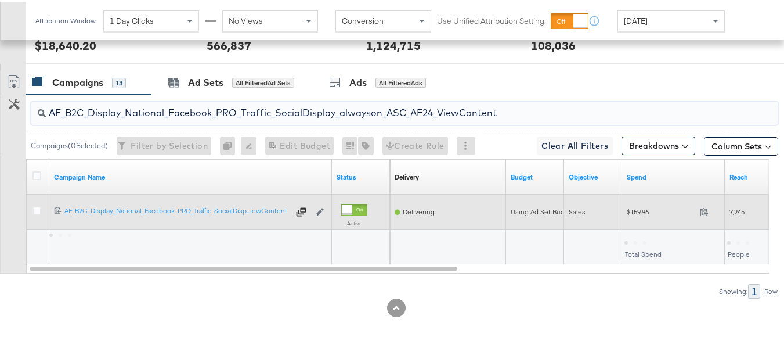
click at [646, 212] on span "$159.96" at bounding box center [661, 210] width 69 height 9
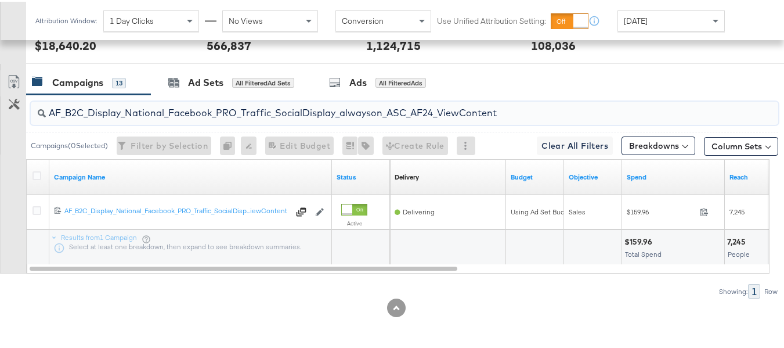
click at [283, 108] on input "AF_B2C_Display_National_Facebook_PRO_Traffic_SocialDisplay_alwayson_ASC_AF24_Vi…" at bounding box center [379, 106] width 666 height 23
paste input "FR_B2C_Display_National_Facebook_PRO_Traffic_SocialDisplay_alwayson_ASC_FR"
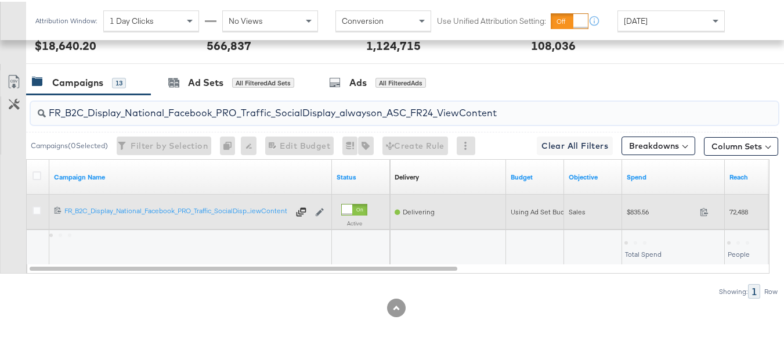
click at [648, 212] on span "$835.56" at bounding box center [661, 210] width 69 height 9
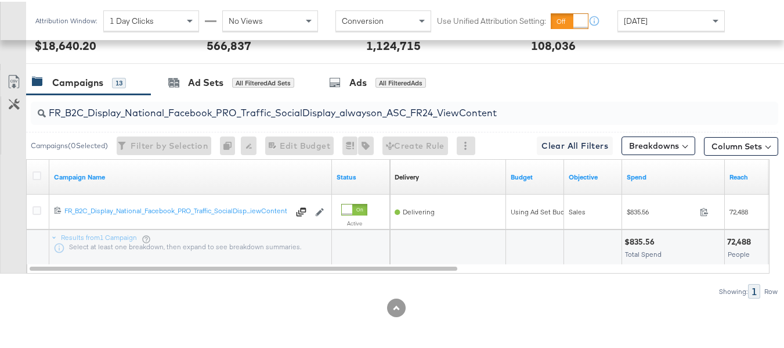
click at [256, 107] on input "FR_B2C_Display_National_Facebook_PRO_Traffic_SocialDisplay_alwayson_ASC_FR24_Vi…" at bounding box center [379, 106] width 666 height 23
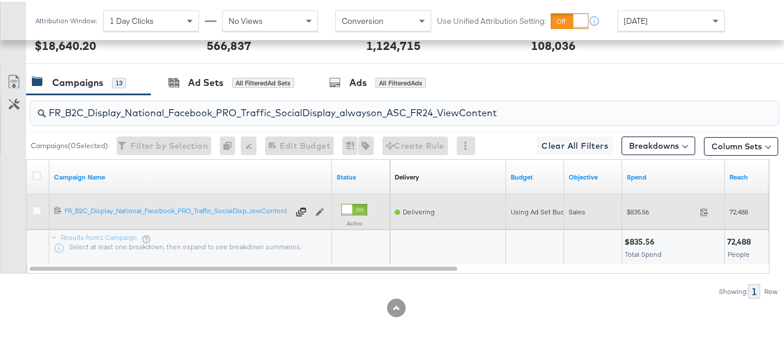
paste input "AHL_B2C_Display_National_Facebook_PRO_Traffic_SocialDisplay_alwayson_ASC_AHL"
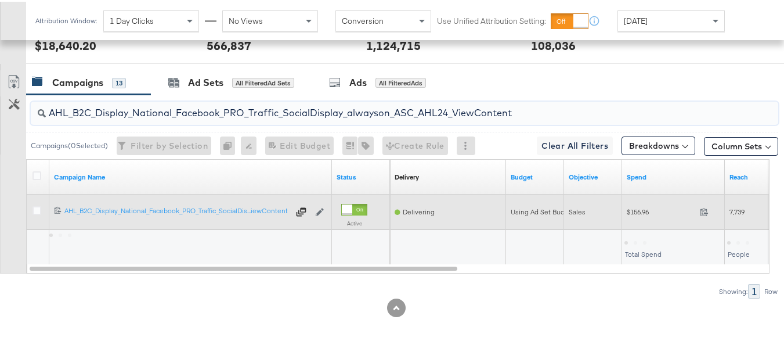
type input "AHL_B2C_Display_National_Facebook_PRO_Traffic_SocialDisplay_alwayson_ASC_AHL24_…"
click at [635, 217] on div "$156.96 156.96" at bounding box center [673, 210] width 103 height 18
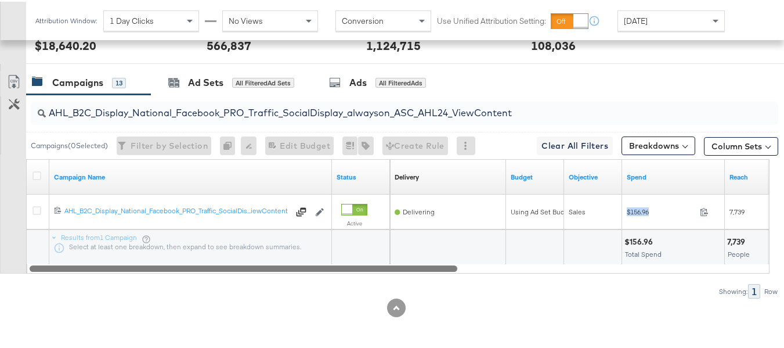
click at [603, 267] on div at bounding box center [399, 266] width 744 height 10
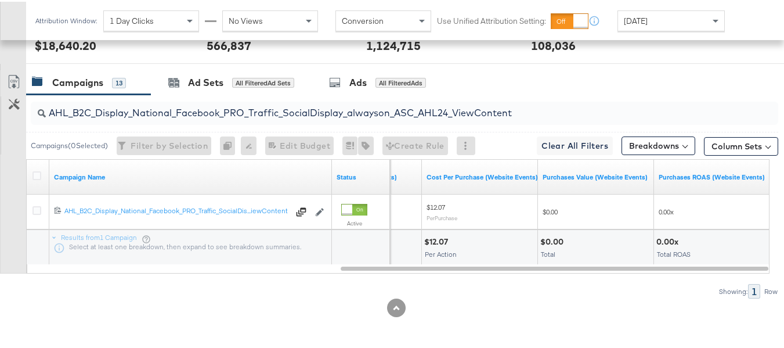
scroll to position [0, 0]
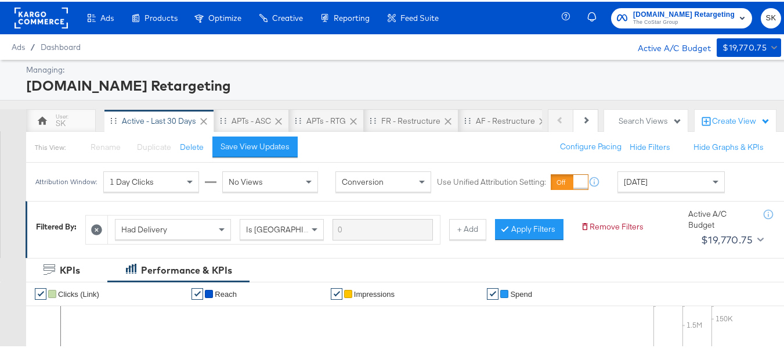
click at [642, 19] on span "The CoStar Group" at bounding box center [684, 20] width 102 height 9
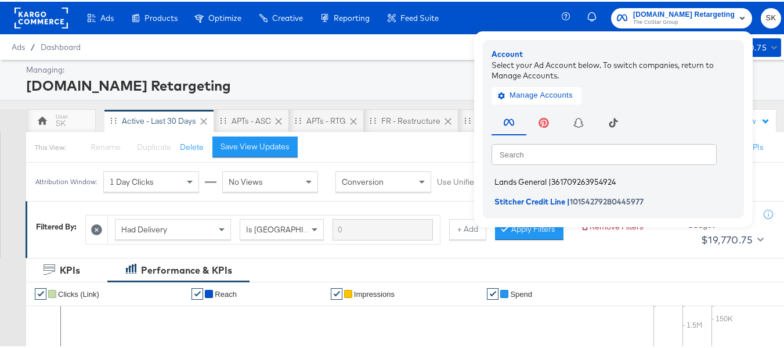
click at [542, 182] on li "Lands General | 361709263954924" at bounding box center [617, 180] width 250 height 17
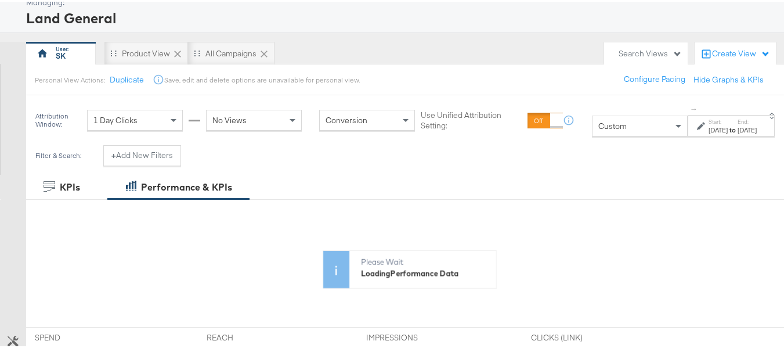
scroll to position [116, 0]
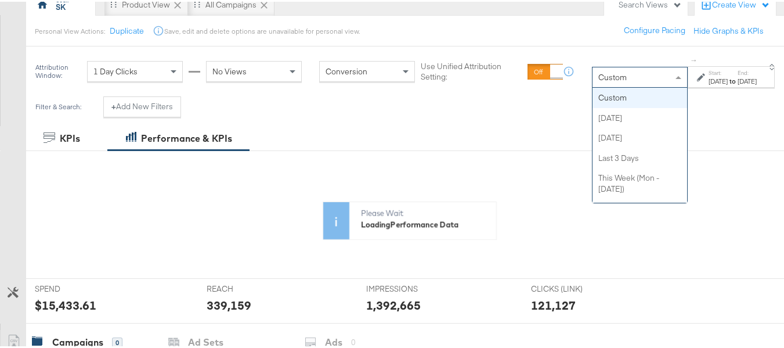
click at [593, 84] on div "Custom" at bounding box center [640, 76] width 95 height 20
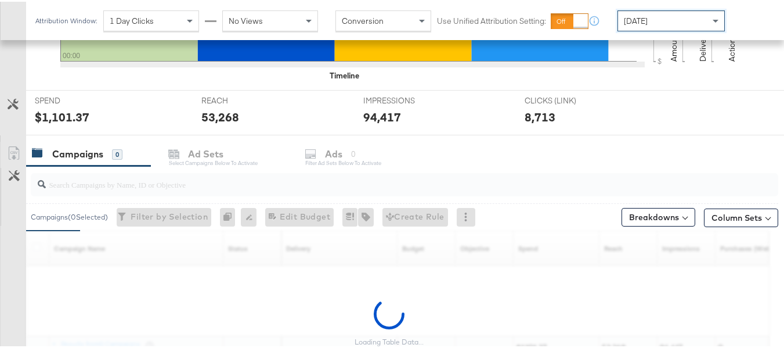
scroll to position [382, 0]
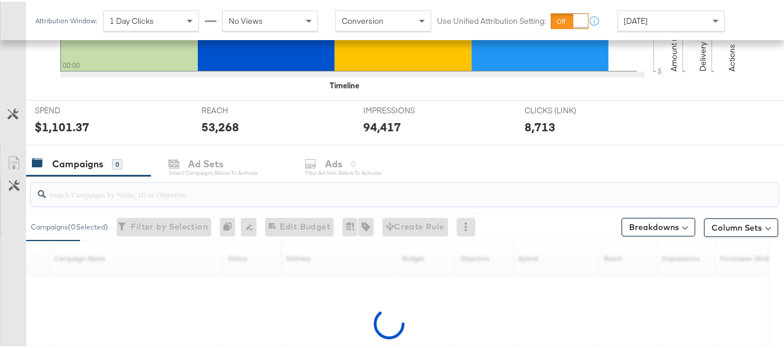
click at [81, 188] on input "search" at bounding box center [379, 187] width 666 height 23
paste input "B2C_LAND_KC_RT_Sig_24"
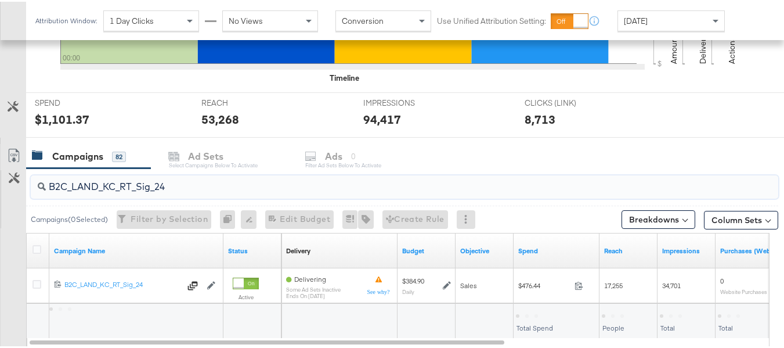
scroll to position [463, 0]
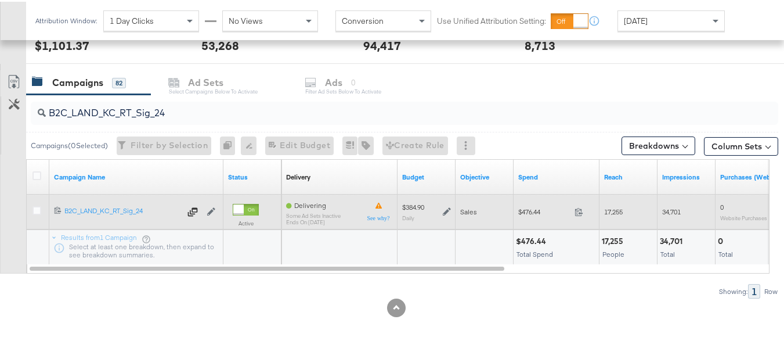
click at [521, 209] on span "$476.44" at bounding box center [544, 210] width 52 height 9
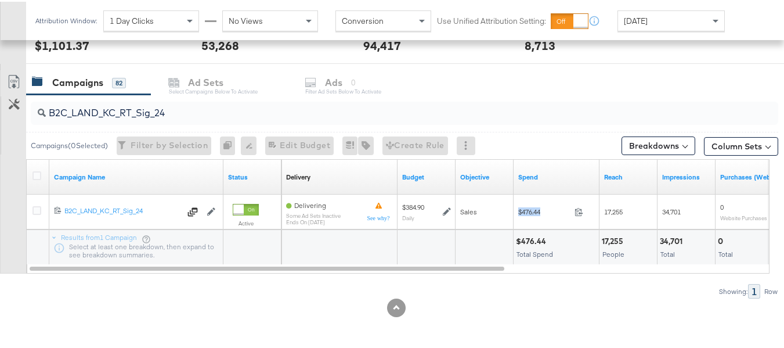
copy div "$476.44"
click at [250, 117] on input "B2C_LAND_KC_RT_Sig_24" at bounding box center [379, 106] width 666 height 23
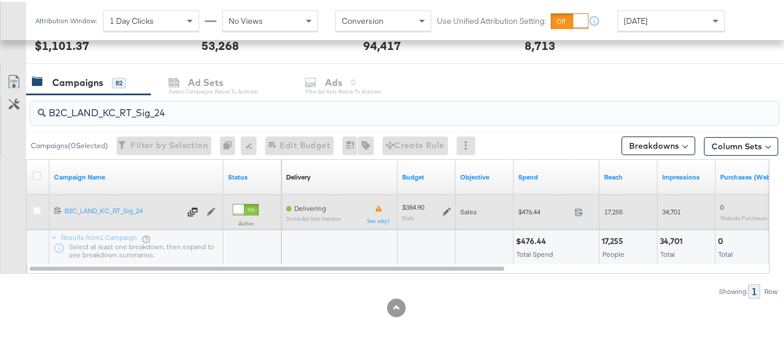
paste input "B_Ecommerce_KC_Retargeting_LW&LOA_Traffic"
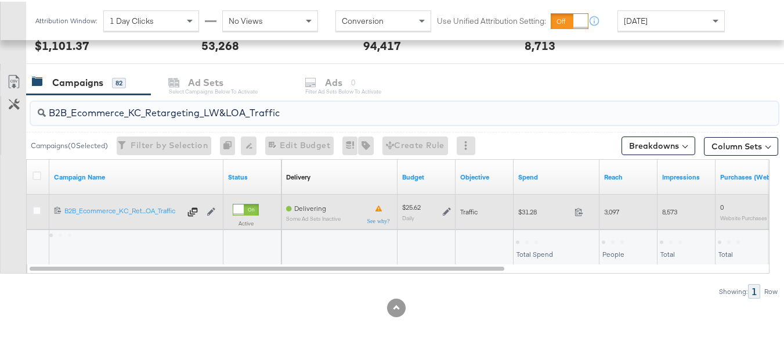
click at [524, 214] on span "$31.28" at bounding box center [544, 210] width 52 height 9
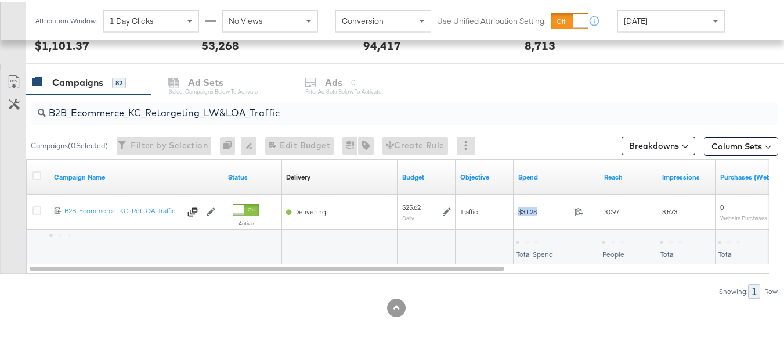
copy div "$31.28"
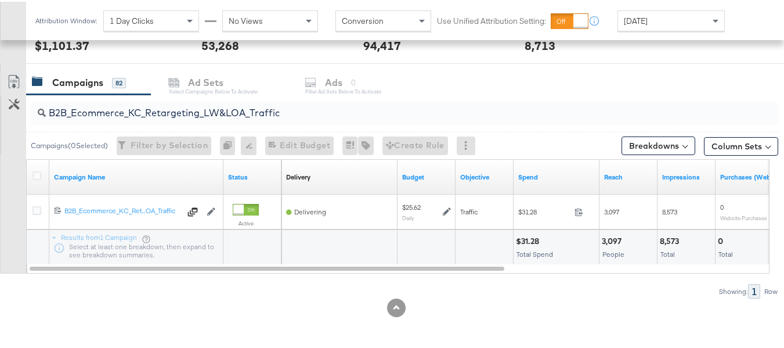
click at [274, 111] on input "B2B_Ecommerce_KC_Retargeting_LW&LOA_Traffic" at bounding box center [379, 106] width 666 height 23
paste input "KC_Retargeting_Prospects & Clients_Conversions"
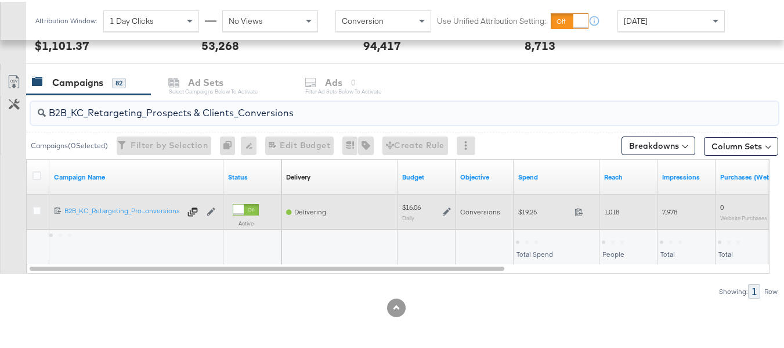
click at [524, 216] on div "$19.25 19.25" at bounding box center [557, 210] width 86 height 18
copy div "$19.25"
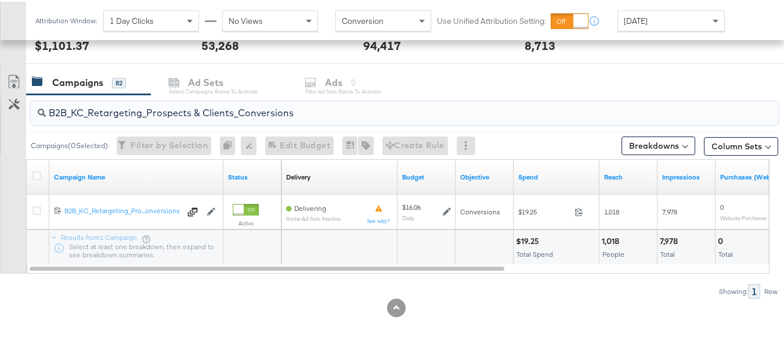
click at [219, 110] on input "B2B_KC_Retargeting_Prospects & Clients_Conversions" at bounding box center [379, 106] width 666 height 23
paste input "C_LAND_KC_Pros_Sig"
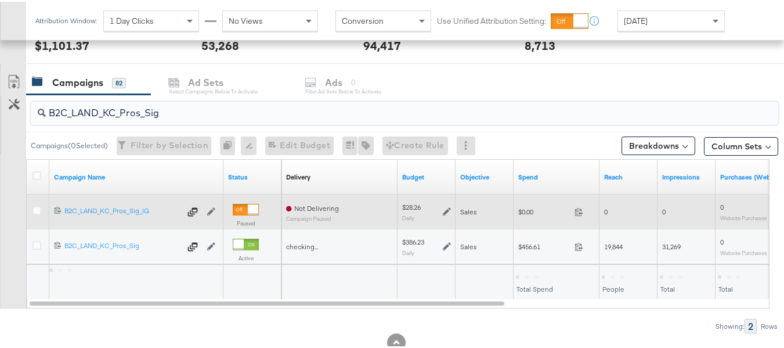
type input "B2C_LAND_KC_Pros_Sig"
click at [536, 215] on div "$0.00 0" at bounding box center [557, 210] width 86 height 18
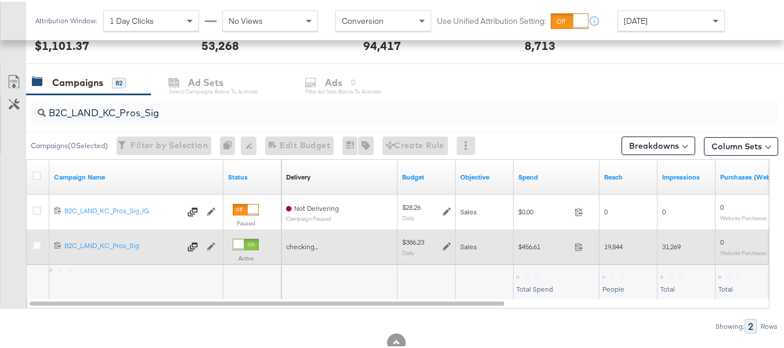
click at [532, 240] on div "$456.61 456.61" at bounding box center [557, 245] width 86 height 18
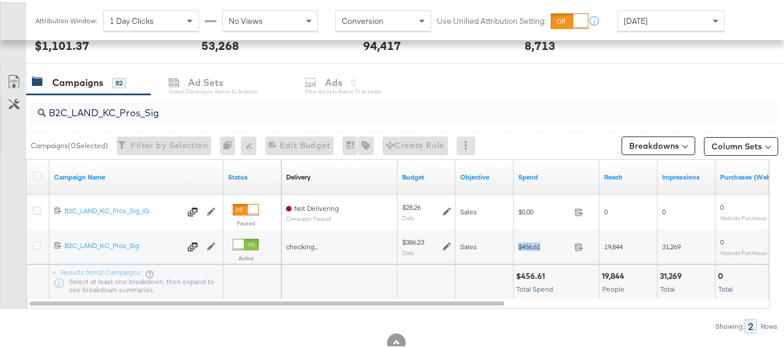
copy div "$456.61"
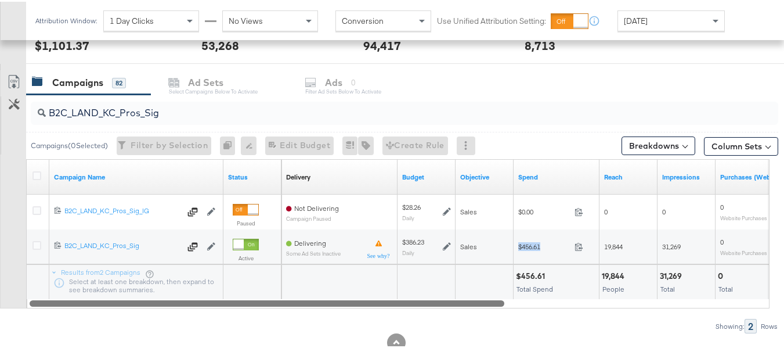
click at [540, 304] on div at bounding box center [399, 301] width 744 height 10
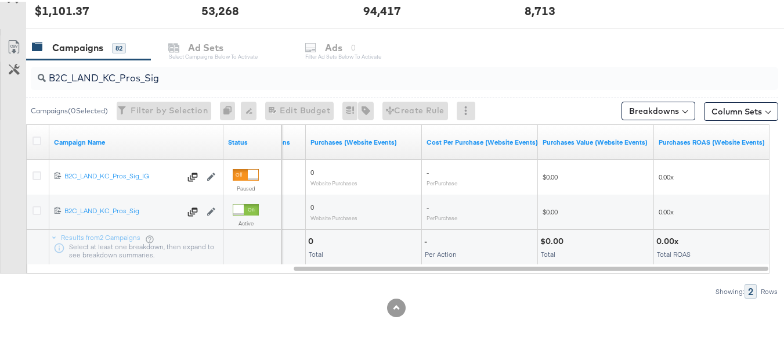
scroll to position [0, 0]
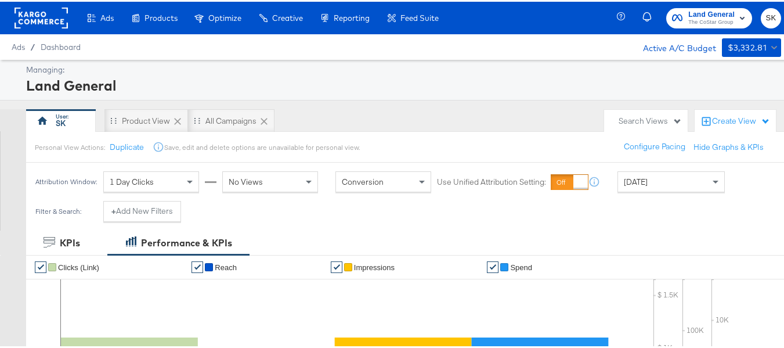
click at [50, 14] on rect at bounding box center [41, 16] width 53 height 21
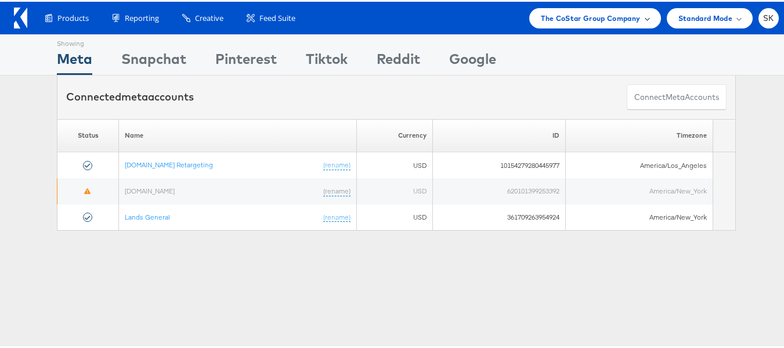
click at [610, 9] on div "The CoStar Group Company" at bounding box center [594, 16] width 131 height 20
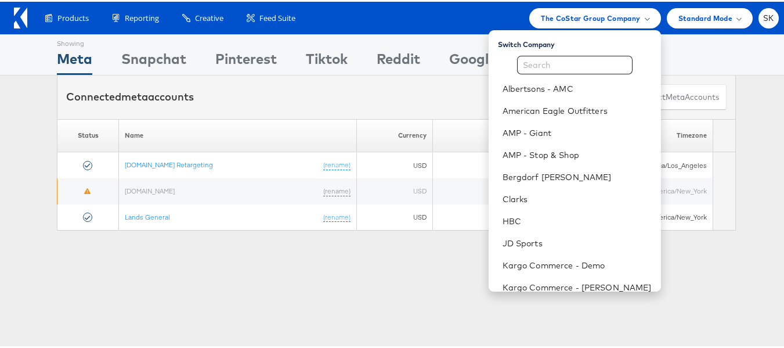
click at [774, 51] on div "Showing Meta Showing [GEOGRAPHIC_DATA] Showing Pinterest Showing Tiktok Showing…" at bounding box center [396, 53] width 793 height 41
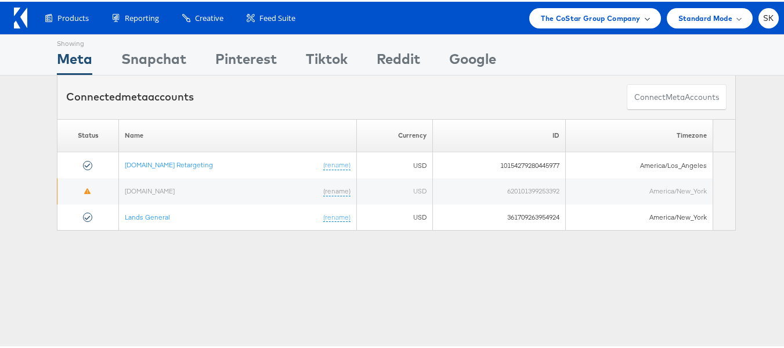
click at [593, 16] on span "The CoStar Group Company" at bounding box center [590, 16] width 99 height 12
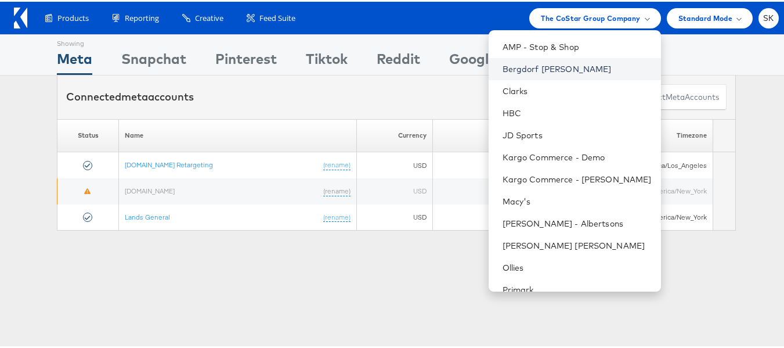
scroll to position [166, 0]
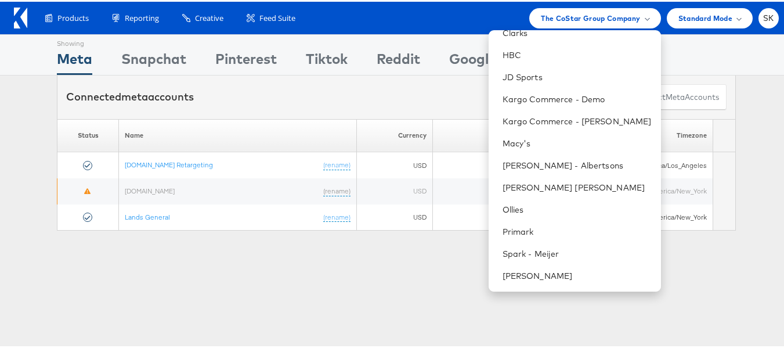
click at [209, 258] on div "Showing Meta Showing [GEOGRAPHIC_DATA] Showing Pinterest Showing Tiktok Showing…" at bounding box center [396, 323] width 793 height 581
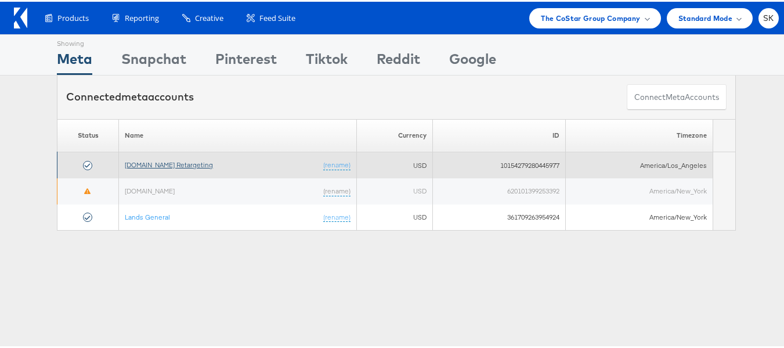
click at [178, 167] on link "[DOMAIN_NAME] Retargeting" at bounding box center [169, 162] width 88 height 9
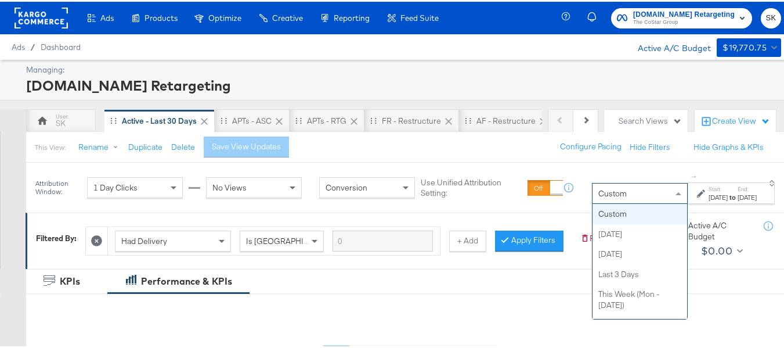
click at [599, 191] on span "Custom" at bounding box center [613, 191] width 28 height 10
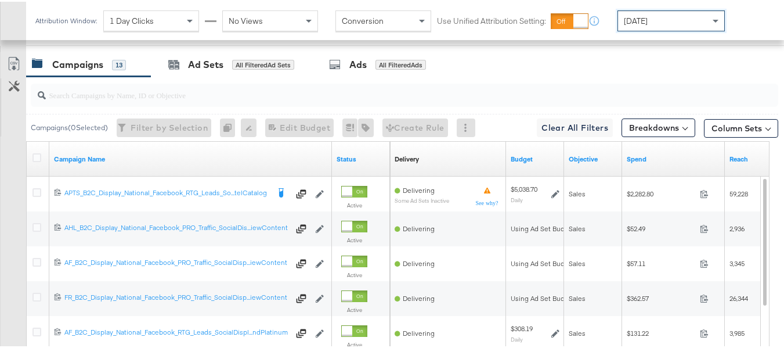
scroll to position [406, 0]
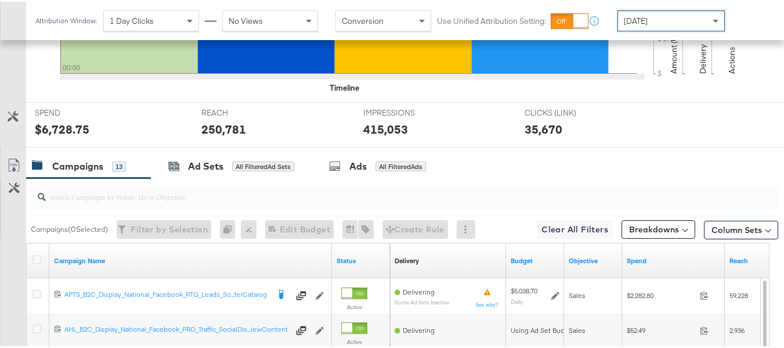
click at [158, 201] on input "search" at bounding box center [379, 190] width 666 height 23
paste input "APTS_B2C_Display_National_Facebook_RTG_Leads_SocialDisplay_Retargeting_Diamond_…"
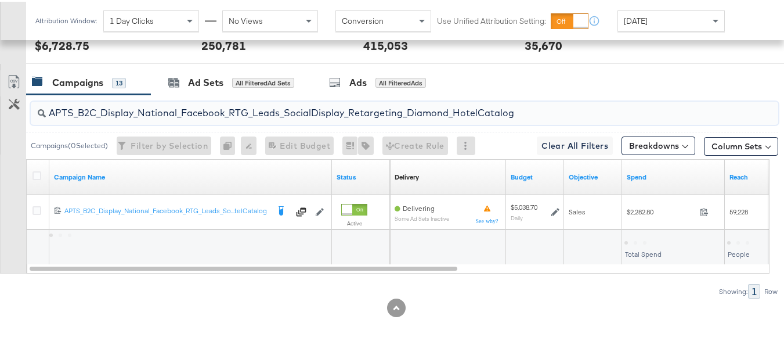
scroll to position [507, 0]
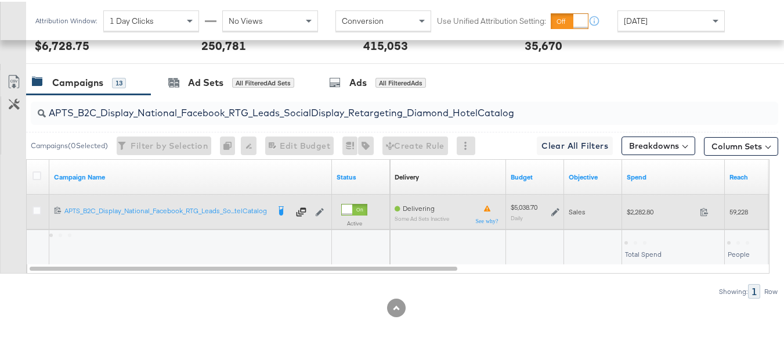
click at [639, 218] on div "$2,282.80 2282.8" at bounding box center [673, 210] width 103 height 18
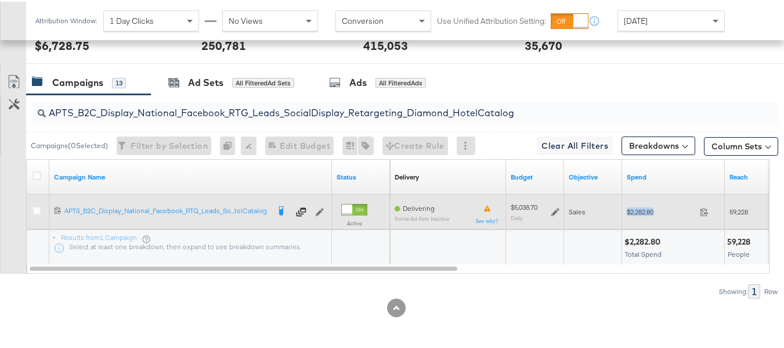
click at [639, 218] on div "$2,282.80 2282.8" at bounding box center [673, 210] width 103 height 18
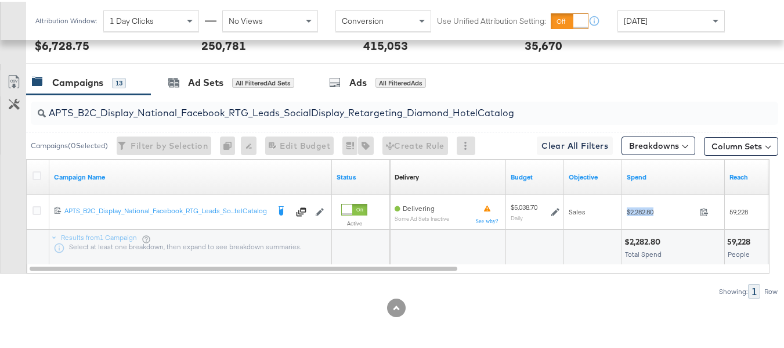
copy div "$2,282.80"
click at [286, 111] on input "APTS_B2C_Display_National_Facebook_RTG_Leads_SocialDisplay_Retargeting_Diamond_…" at bounding box center [379, 106] width 666 height 23
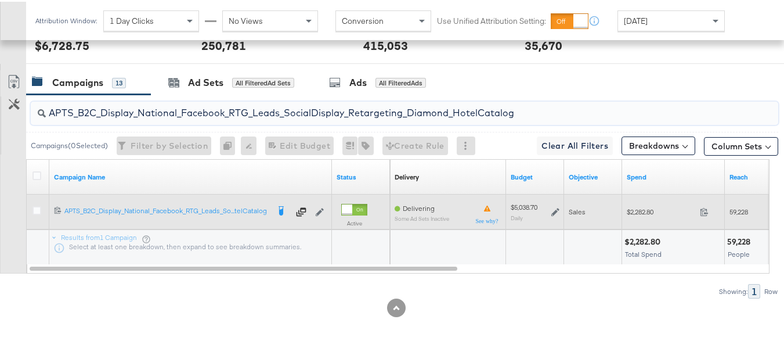
paste input "alwayson_Retargeting_DARE24_DiamondPlatinum"
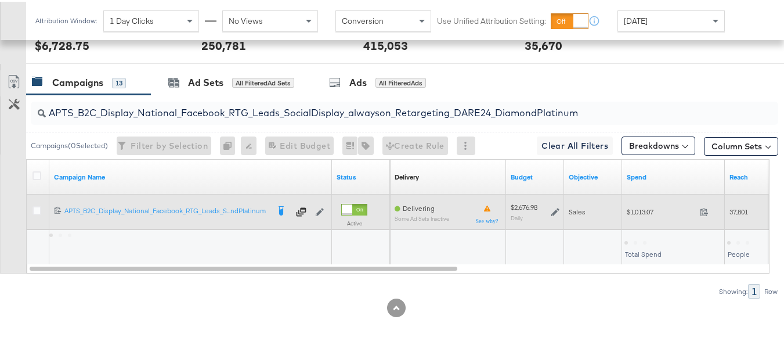
click at [630, 207] on span "$1,013.07" at bounding box center [661, 210] width 69 height 9
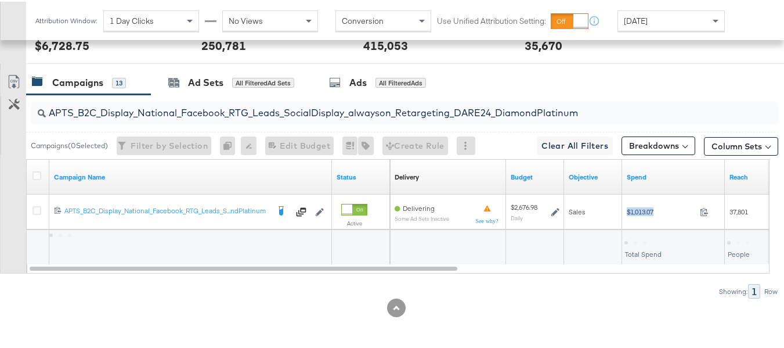
copy div "$1,013.07"
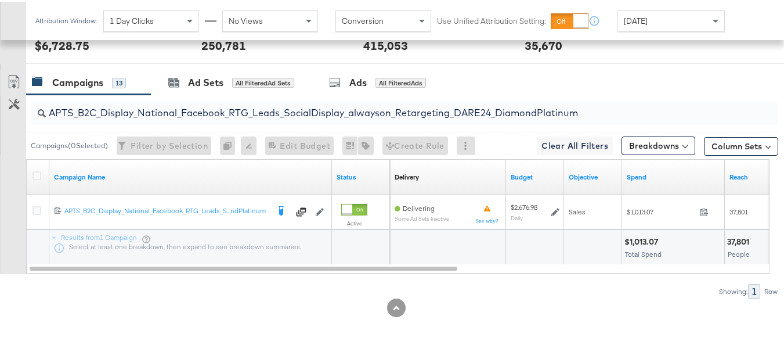
click at [289, 100] on input "APTS_B2C_Display_National_Facebook_RTG_Leads_SocialDisplay_alwayson_Retargeting…" at bounding box center [379, 106] width 666 height 23
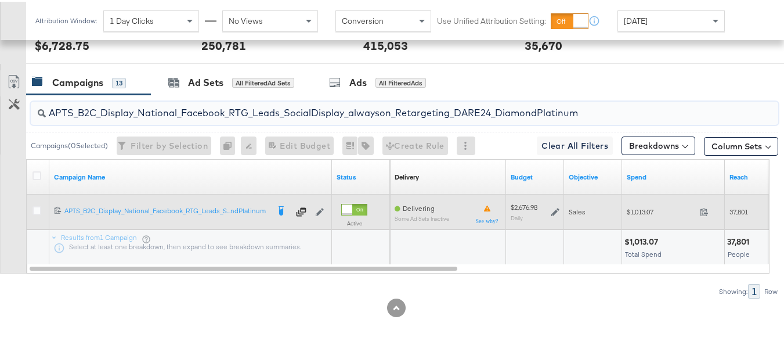
paste input "FR_B2C_Display_National_Facebook_RTG_Leads_SocialDisplay_alwayson_Retargeting_FR"
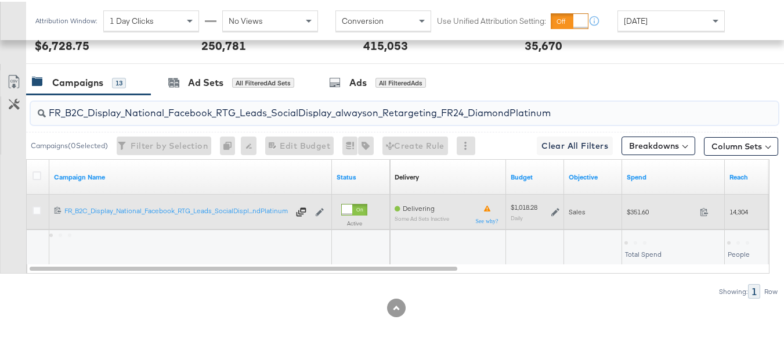
click at [648, 211] on span "$351.60" at bounding box center [661, 210] width 69 height 9
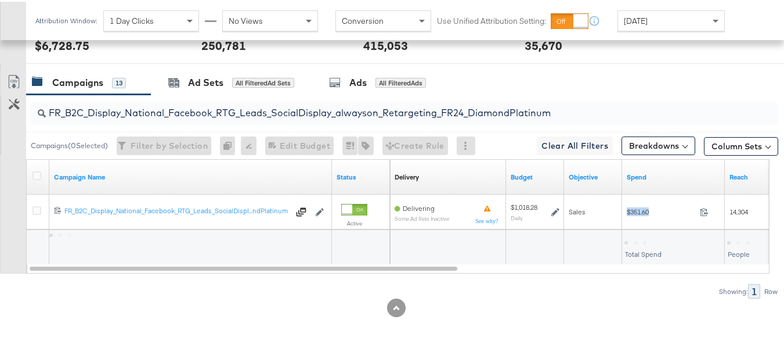
copy div "$351.60"
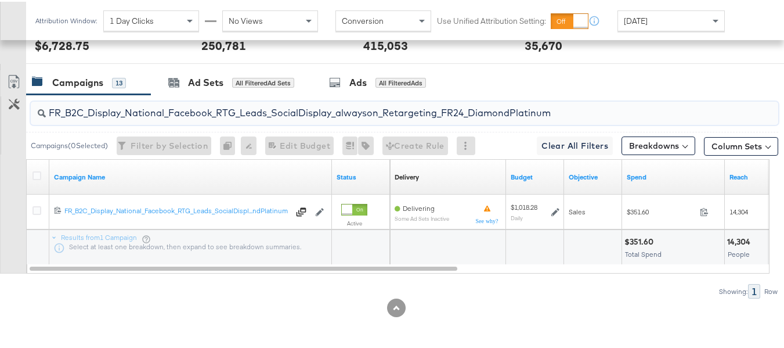
click at [259, 110] on input "FR_B2C_Display_National_Facebook_RTG_Leads_SocialDisplay_alwayson_Retargeting_F…" at bounding box center [379, 106] width 666 height 23
paste input "AF_B2C_Display_National_Facebook_RTG_Leads_SocialDisplay_alwayson_Retargeting_AF"
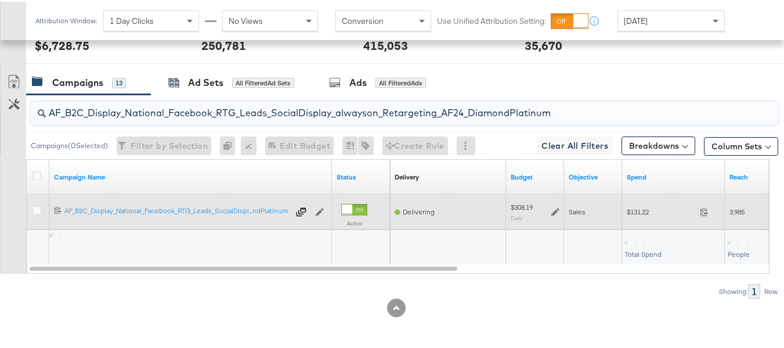
click at [635, 215] on div "$131.22 131.22" at bounding box center [673, 210] width 103 height 18
copy div "$131.22"
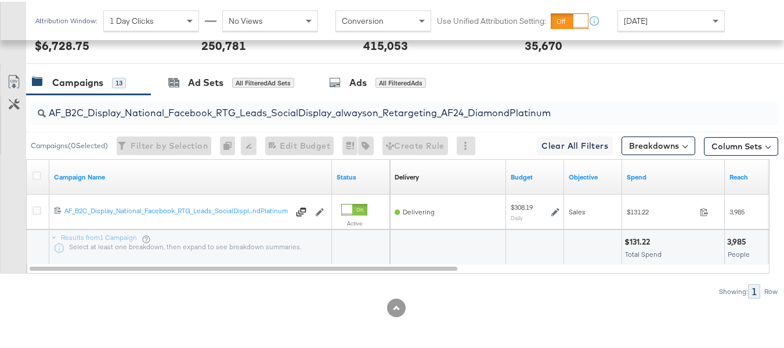
click at [307, 121] on div "AF_B2C_Display_National_Facebook_RTG_Leads_SocialDisplay_alwayson_Retargeting_A…" at bounding box center [405, 111] width 748 height 23
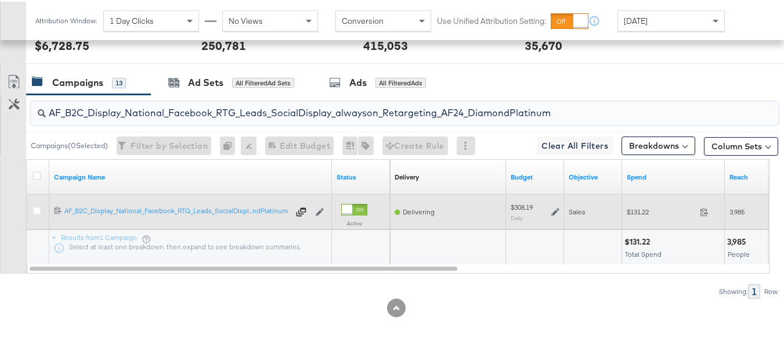
paste input "HL_B2C_Display_National_Facebook_RTG_Leads_SocialDisplay_alwayson_Retargeting_A…"
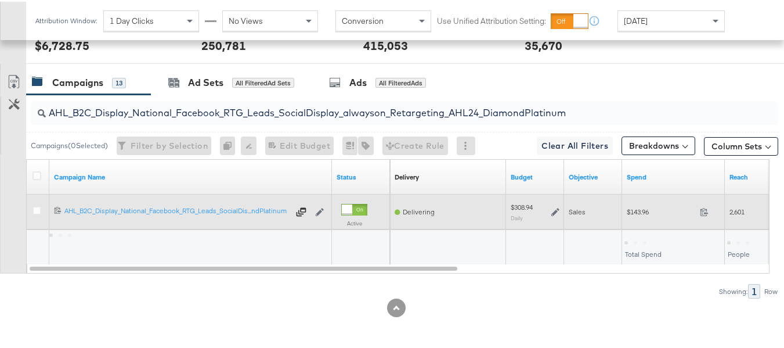
click at [632, 211] on span "$143.96" at bounding box center [661, 210] width 69 height 9
copy div "$143.96"
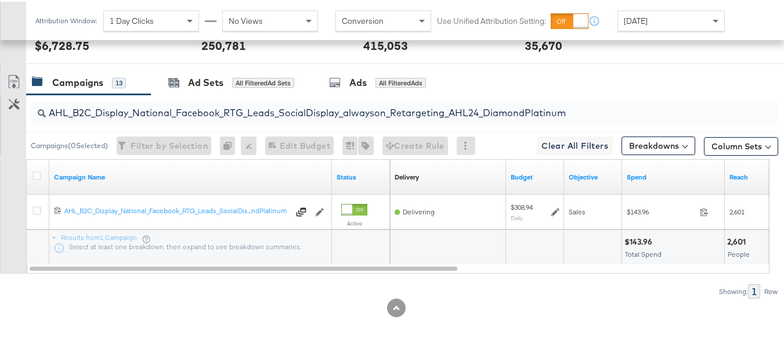
click at [311, 113] on input "AHL_B2C_Display_National_Facebook_RTG_Leads_SocialDisplay_alwayson_Retargeting_…" at bounding box center [379, 106] width 666 height 23
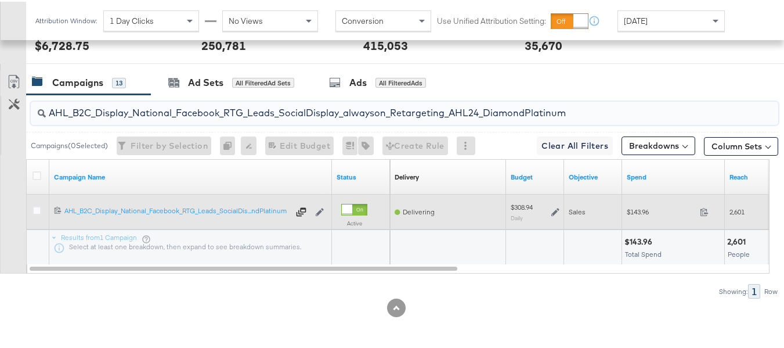
paste input "PTS_B2C_Display_National_Facebook_PRO_Traffic_SocialDisplay_alwayson_ASC_DARE24…"
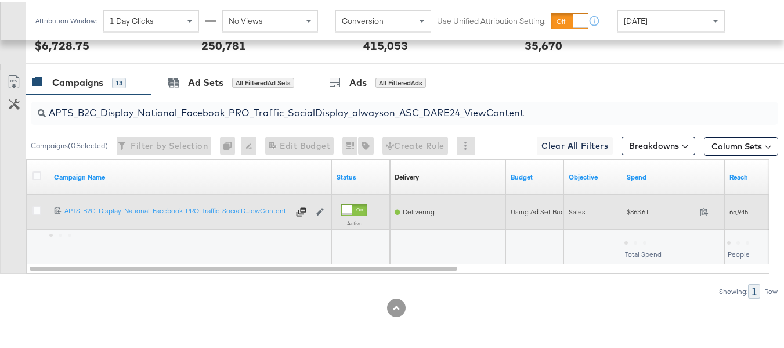
click at [644, 219] on div "$863.61 863.61" at bounding box center [673, 210] width 103 height 18
copy div "$863.61"
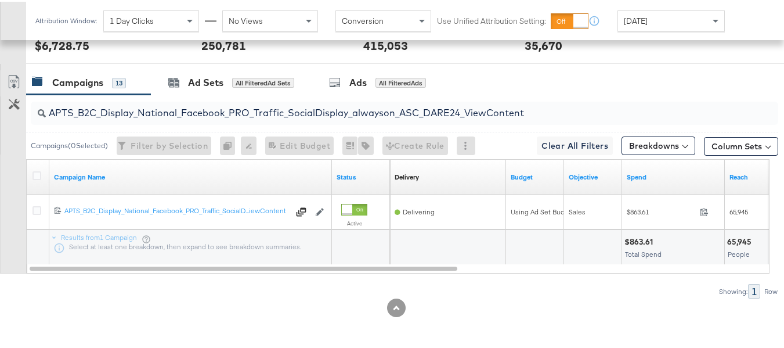
click at [247, 114] on input "APTS_B2C_Display_National_Facebook_PRO_Traffic_SocialDisplay_alwayson_ASC_DARE2…" at bounding box center [379, 106] width 666 height 23
paste input "Leads_SocialDisplay_alwayson_ASC_DARE24_Purchase"
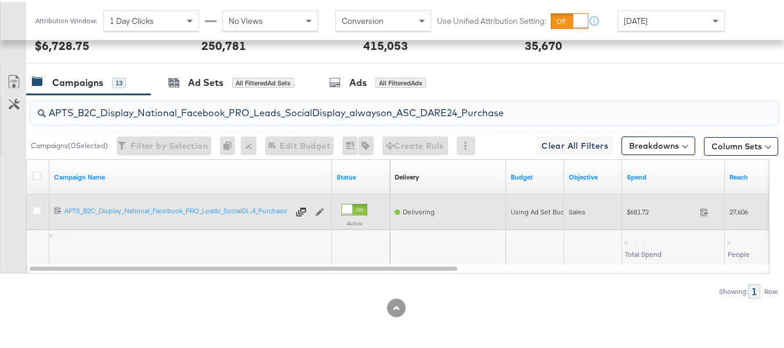
click at [628, 211] on span "$681.72" at bounding box center [661, 210] width 69 height 9
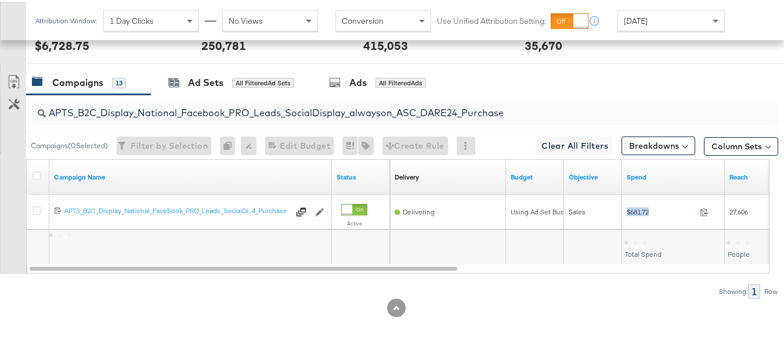
copy div "$681.72"
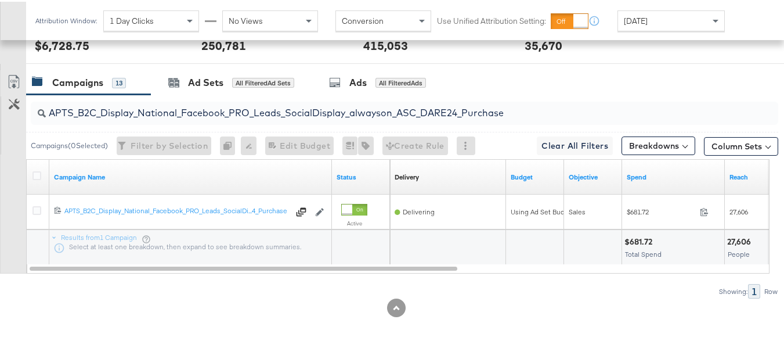
click at [232, 113] on input "APTS_B2C_Display_National_Facebook_PRO_Leads_SocialDisplay_alwayson_ASC_DARE24_…" at bounding box center [379, 106] width 666 height 23
paste input "F_B2C_Display_National_Facebook_PRO_Traffic_SocialDisplay_alwayson_ASC_AF24_Vie…"
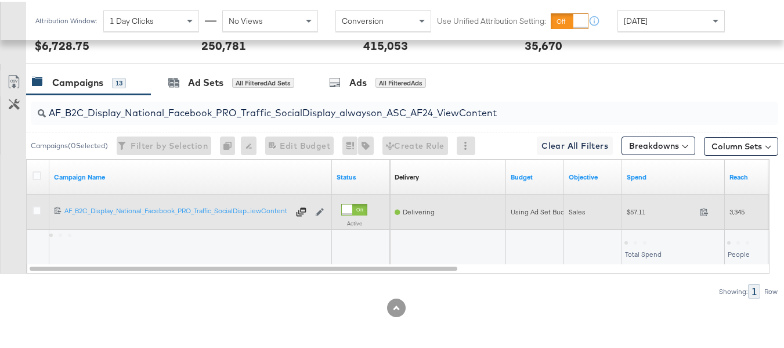
click at [629, 213] on span "$57.11" at bounding box center [661, 210] width 69 height 9
copy div "$57.11"
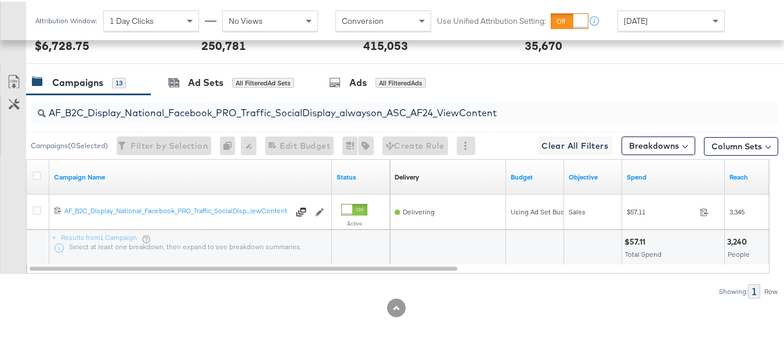
click at [368, 114] on input "AF_B2C_Display_National_Facebook_PRO_Traffic_SocialDisplay_alwayson_ASC_AF24_Vi…" at bounding box center [379, 106] width 666 height 23
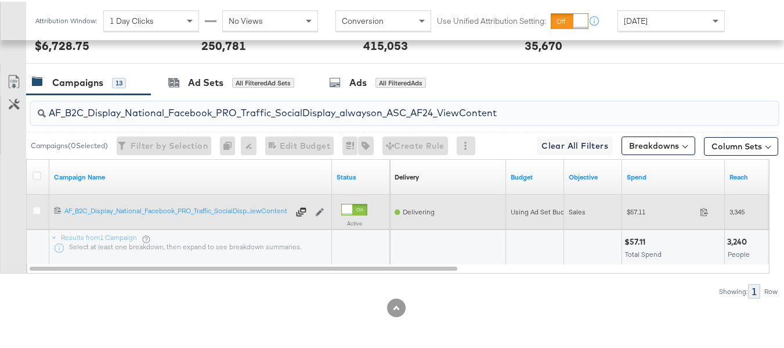
paste input "FR_B2C_Display_National_Facebook_PRO_Traffic_SocialDisplay_alwayson_ASC_FR"
click at [635, 207] on span "$362.57" at bounding box center [661, 210] width 69 height 9
copy div "$362.57"
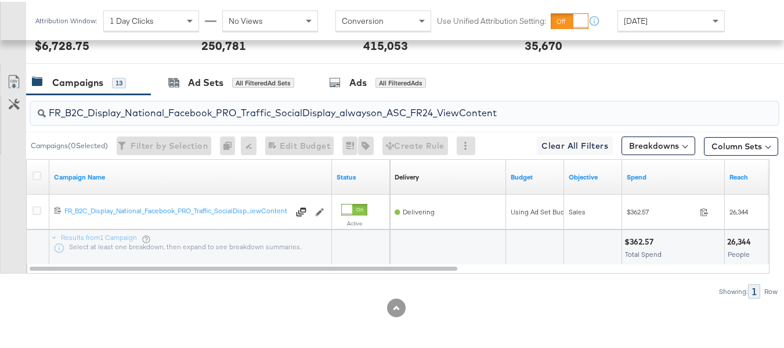
click at [271, 109] on input "FR_B2C_Display_National_Facebook_PRO_Traffic_SocialDisplay_alwayson_ASC_FR24_Vi…" at bounding box center [379, 106] width 666 height 23
paste input "AHL_B2C_Display_National_Facebook_PRO_Traffic_SocialDisplay_alwayson_ASC_AHL"
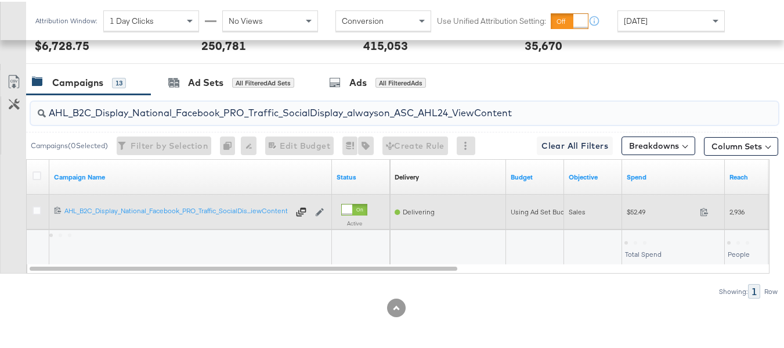
type input "AHL_B2C_Display_National_Facebook_PRO_Traffic_SocialDisplay_alwayson_ASC_AHL24_…"
click at [624, 210] on div "$52.49 52.49" at bounding box center [673, 210] width 103 height 18
copy div "$52.49"
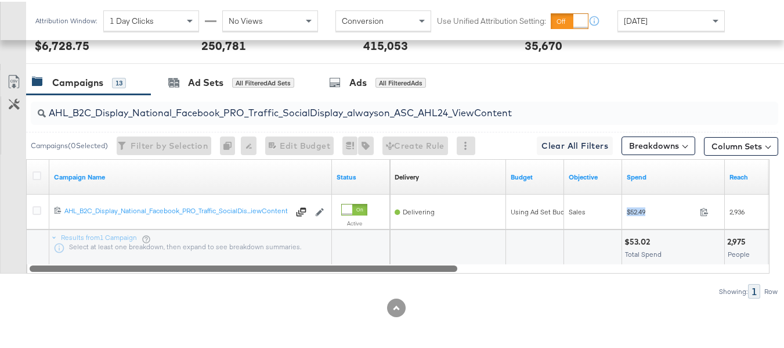
click at [617, 270] on div at bounding box center [399, 266] width 744 height 10
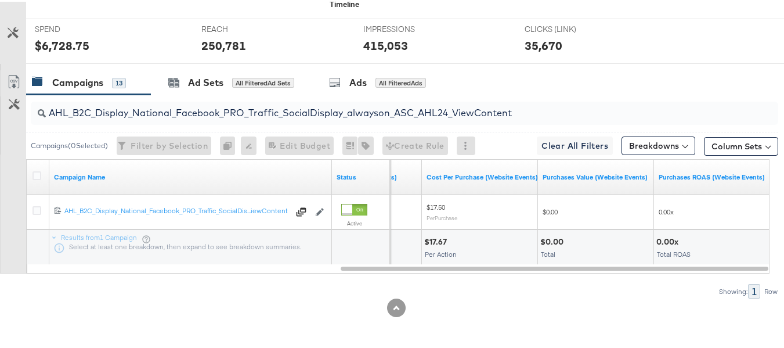
scroll to position [0, 0]
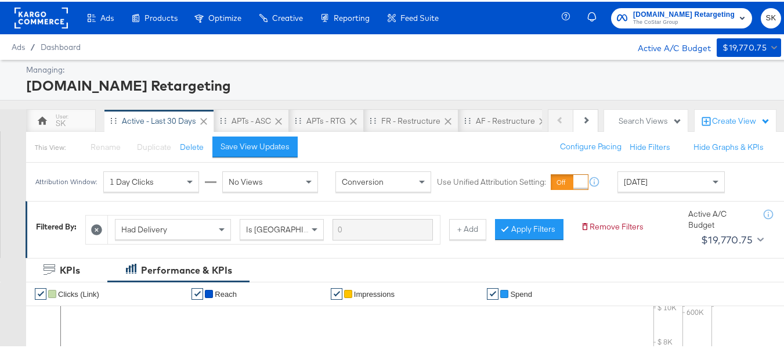
click at [654, 18] on span "The CoStar Group" at bounding box center [684, 20] width 102 height 9
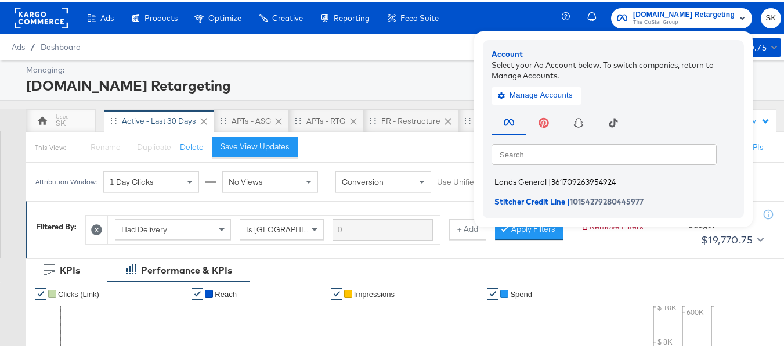
click at [522, 178] on span "Lands General" at bounding box center [521, 179] width 52 height 9
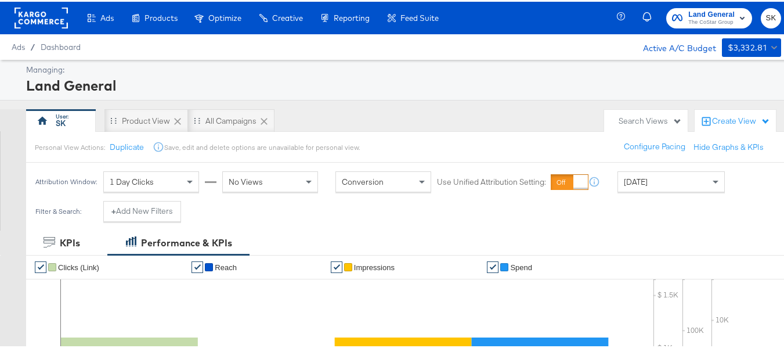
click at [669, 186] on div "[DATE]" at bounding box center [671, 180] width 106 height 20
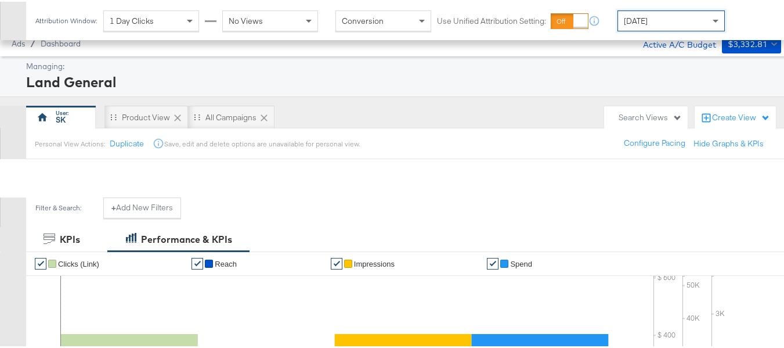
scroll to position [498, 0]
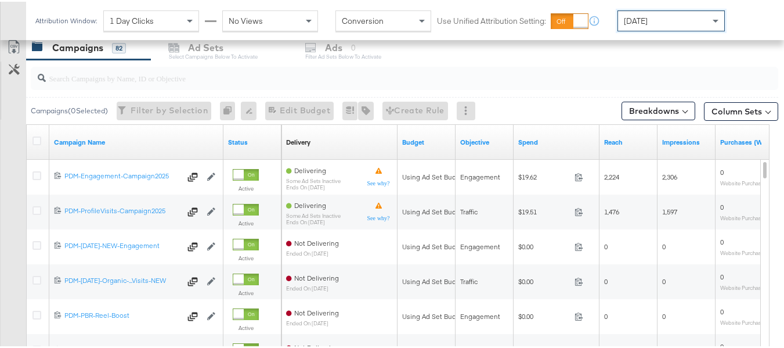
click at [119, 82] on input "search" at bounding box center [379, 71] width 666 height 23
paste input "B2C_LAND_KC_RT_Sig_24"
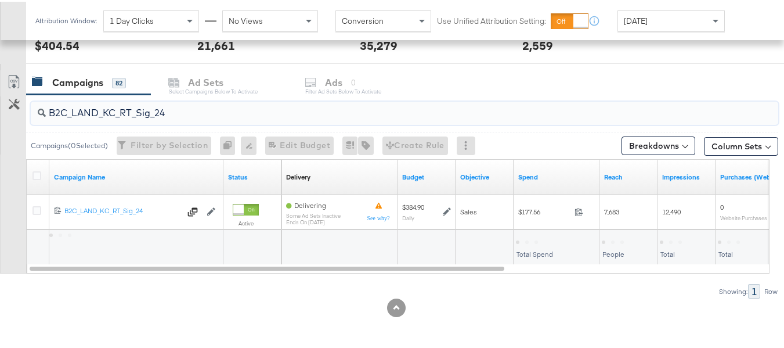
scroll to position [463, 0]
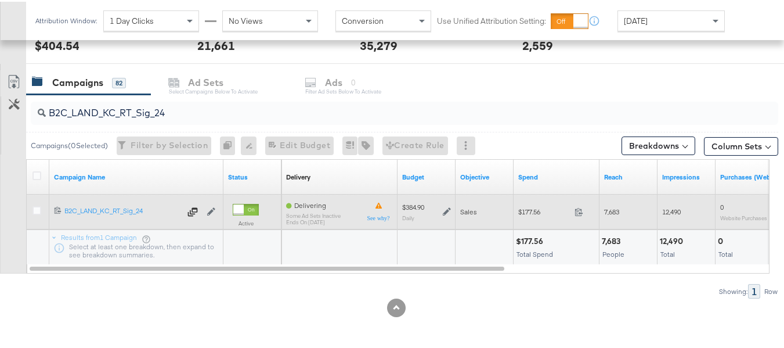
click at [526, 206] on span "$177.56" at bounding box center [544, 210] width 52 height 9
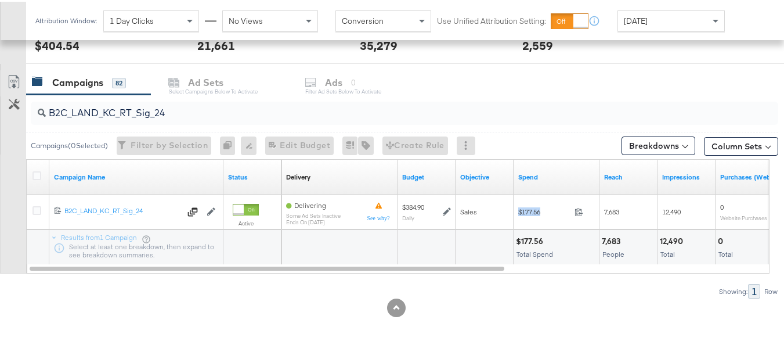
copy div "$177.56"
click at [220, 115] on input "B2C_LAND_KC_RT_Sig_24" at bounding box center [379, 106] width 666 height 23
paste input "B_Ecommerce_KC_Retargeting_LW&LOA_Traffic"
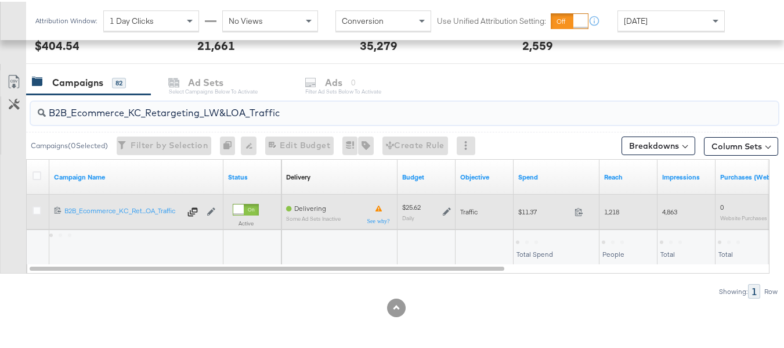
click at [528, 211] on span "$11.37" at bounding box center [544, 210] width 52 height 9
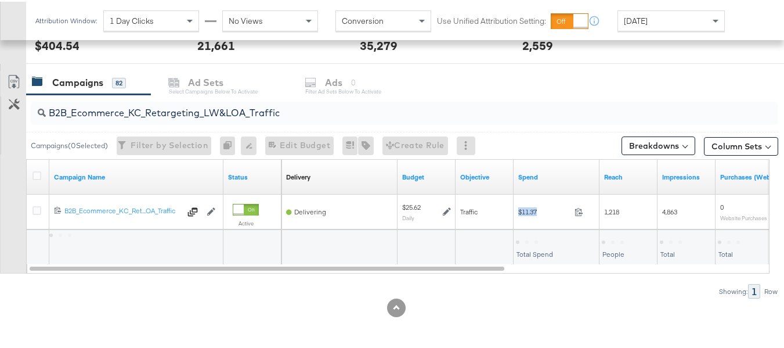
copy div "$11.37"
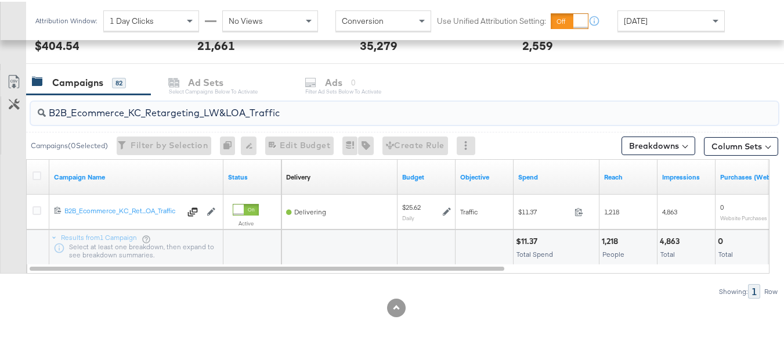
click at [310, 115] on input "B2B_Ecommerce_KC_Retargeting_LW&LOA_Traffic" at bounding box center [379, 106] width 666 height 23
paste input "KC_Retargeting_Prospects & Clients_Conversions"
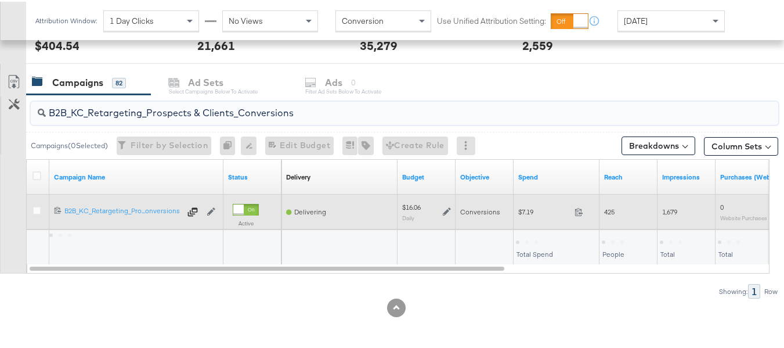
click at [528, 211] on span "$7.19" at bounding box center [544, 210] width 52 height 9
copy div "$7.19"
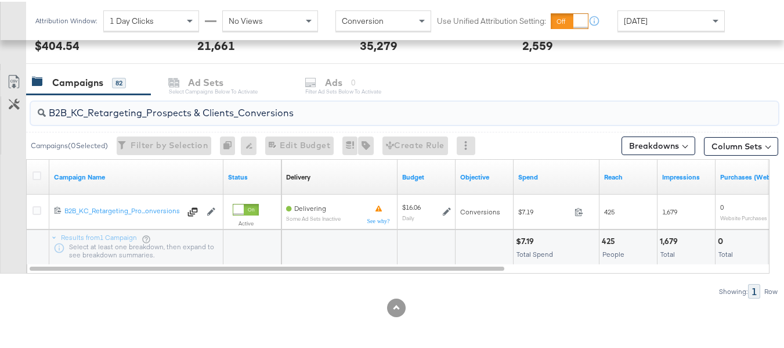
click at [212, 117] on input "B2B_KC_Retargeting_Prospects & Clients_Conversions" at bounding box center [379, 106] width 666 height 23
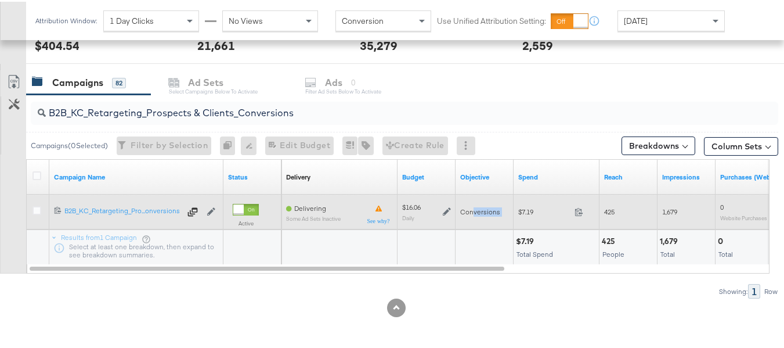
drag, startPoint x: 486, startPoint y: 201, endPoint x: 514, endPoint y: 224, distance: 35.5
click at [514, 223] on div "Delivering Some Ad Sets Inactive $16.06 Daily Conversions $7.19 7.19 425 1,679 …" at bounding box center [731, 210] width 899 height 35
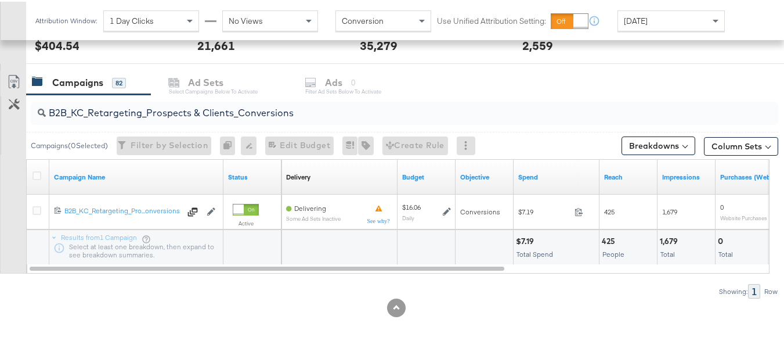
click at [192, 99] on input "B2B_KC_Retargeting_Prospects & Clients_Conversions" at bounding box center [379, 106] width 666 height 23
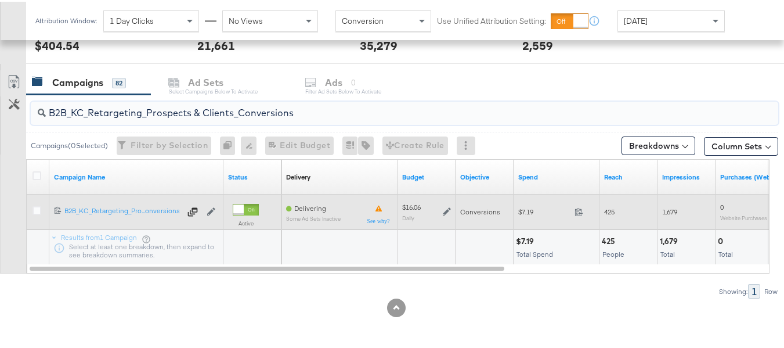
paste input "C_LAND_KC_Pros_Sig"
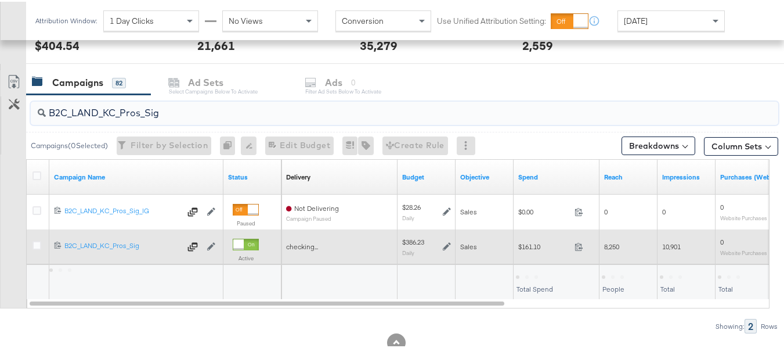
type input "B2C_LAND_KC_Pros_Sig"
click at [536, 250] on div "$161.10 161.1" at bounding box center [557, 245] width 86 height 18
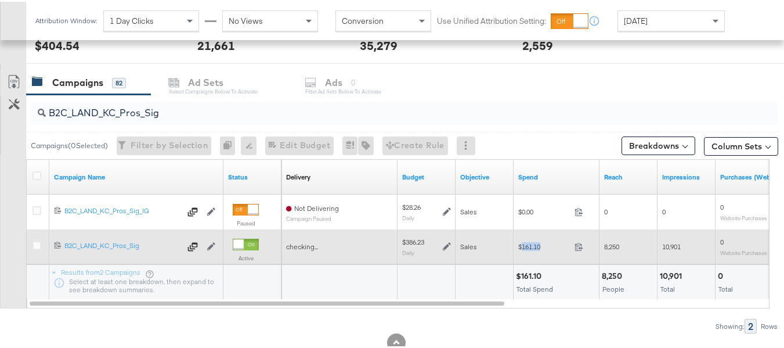
click at [536, 250] on div "$161.10 161.1" at bounding box center [557, 245] width 86 height 18
copy div "$161.10"
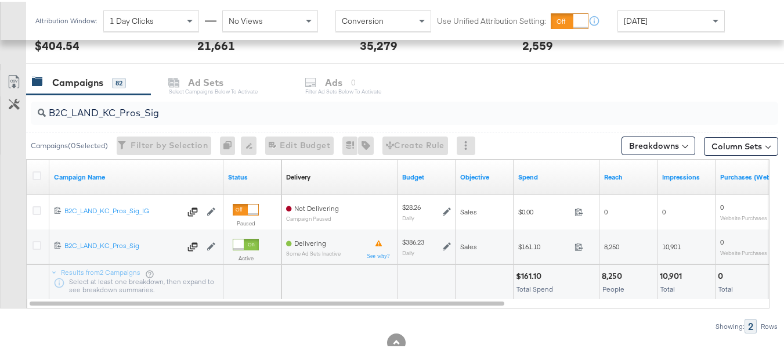
click at [534, 293] on div "$161.10 Total Spend" at bounding box center [556, 280] width 85 height 35
